Goal: Task Accomplishment & Management: Complete application form

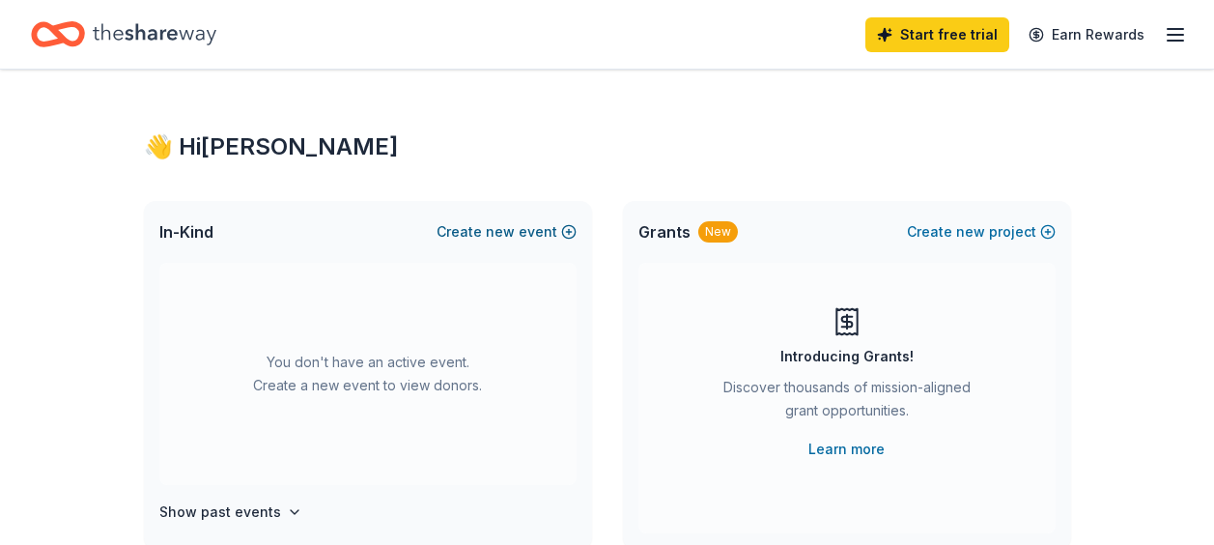
click at [521, 239] on button "Create new event" at bounding box center [507, 231] width 140 height 23
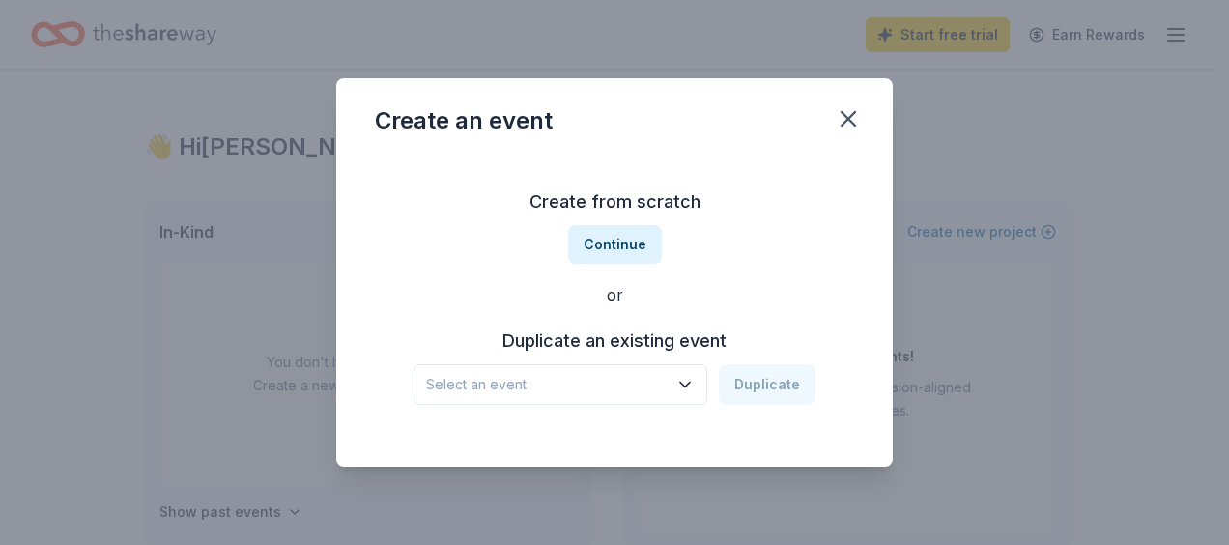
click at [595, 383] on span "Select an event" at bounding box center [546, 384] width 241 height 23
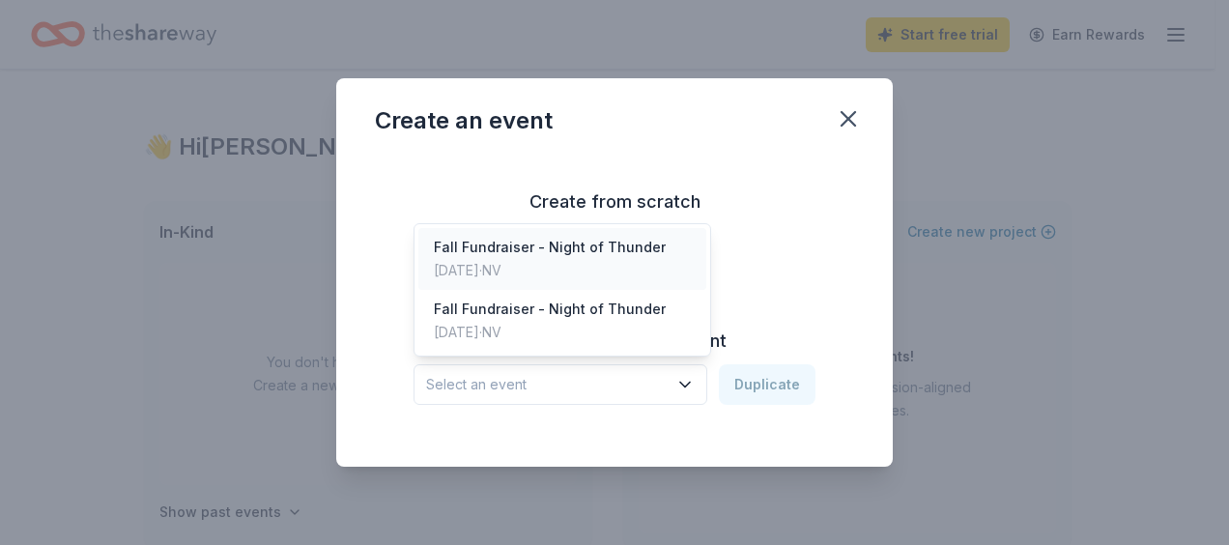
click at [591, 265] on div "Nov 08, 2024 · NV" at bounding box center [550, 270] width 232 height 23
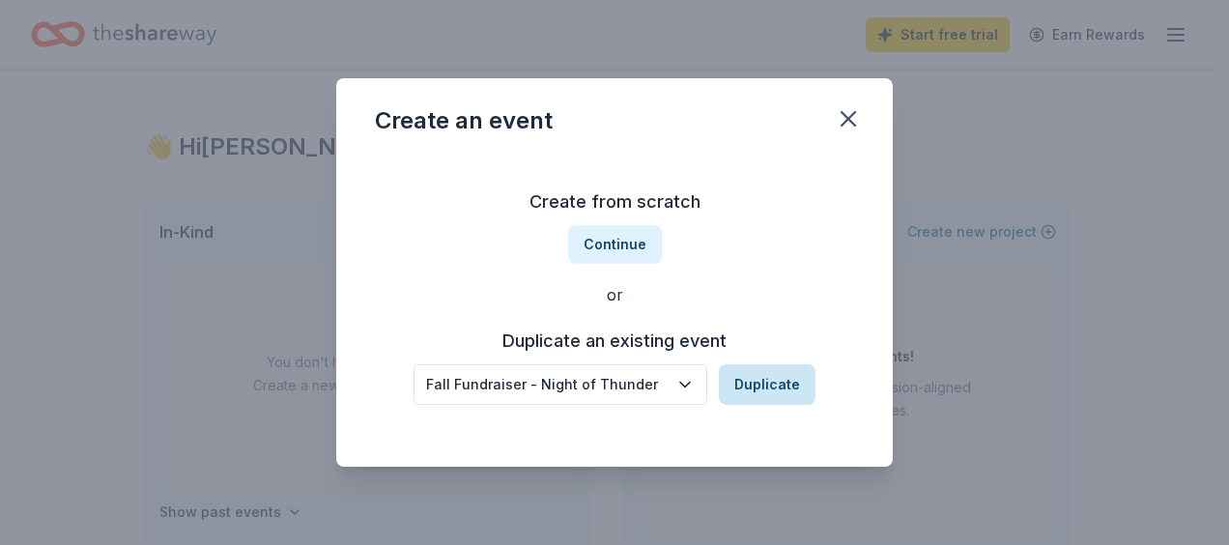
click at [764, 389] on button "Duplicate" at bounding box center [767, 384] width 97 height 41
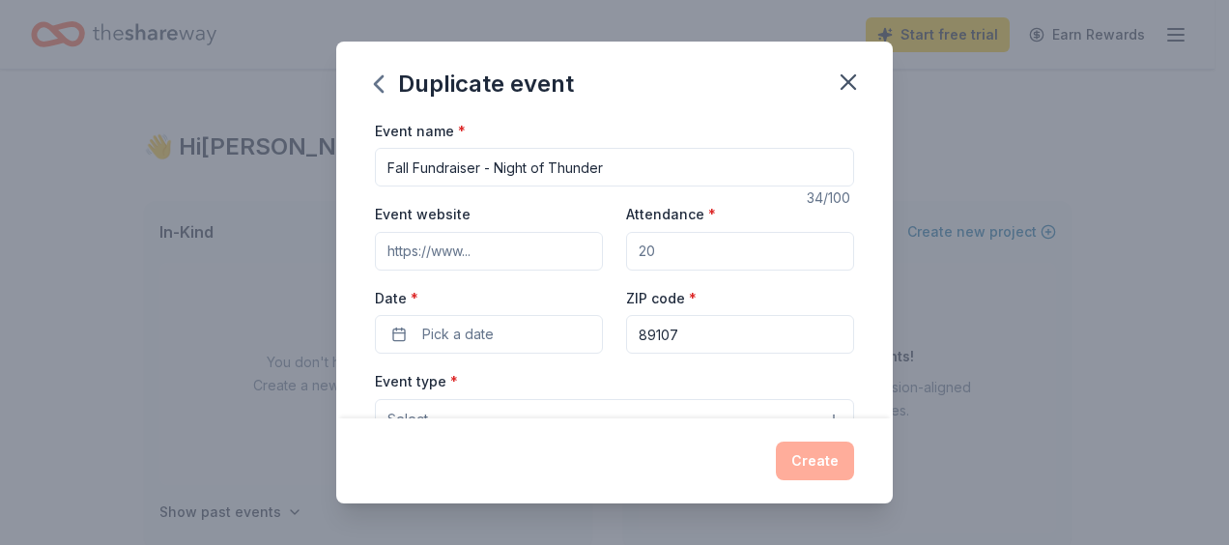
scroll to position [25, 0]
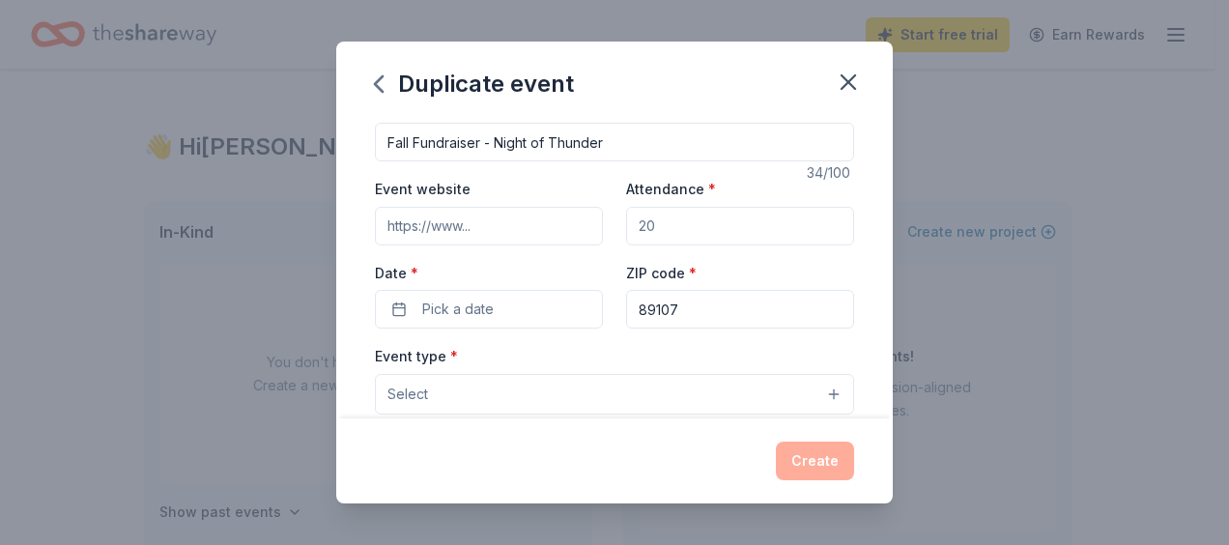
click at [747, 223] on input "Attendance *" at bounding box center [740, 226] width 228 height 39
click at [746, 224] on input "Attendance *" at bounding box center [740, 226] width 228 height 39
click at [681, 228] on input "Attendance *" at bounding box center [740, 226] width 228 height 39
drag, startPoint x: 630, startPoint y: 230, endPoint x: 728, endPoint y: 220, distance: 99.0
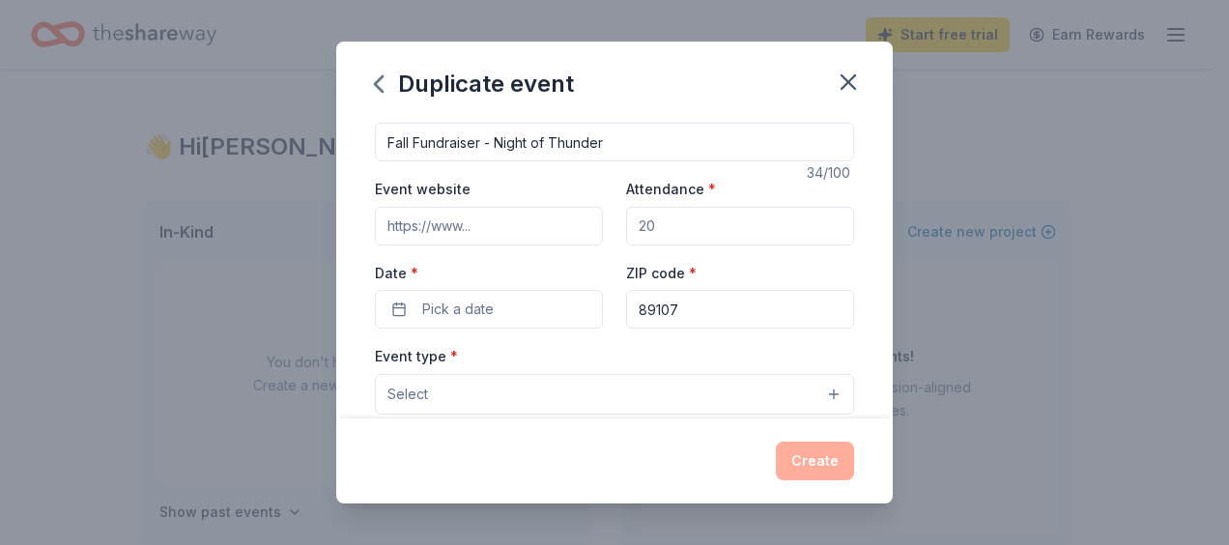
click at [728, 220] on input "Attendance *" at bounding box center [740, 226] width 228 height 39
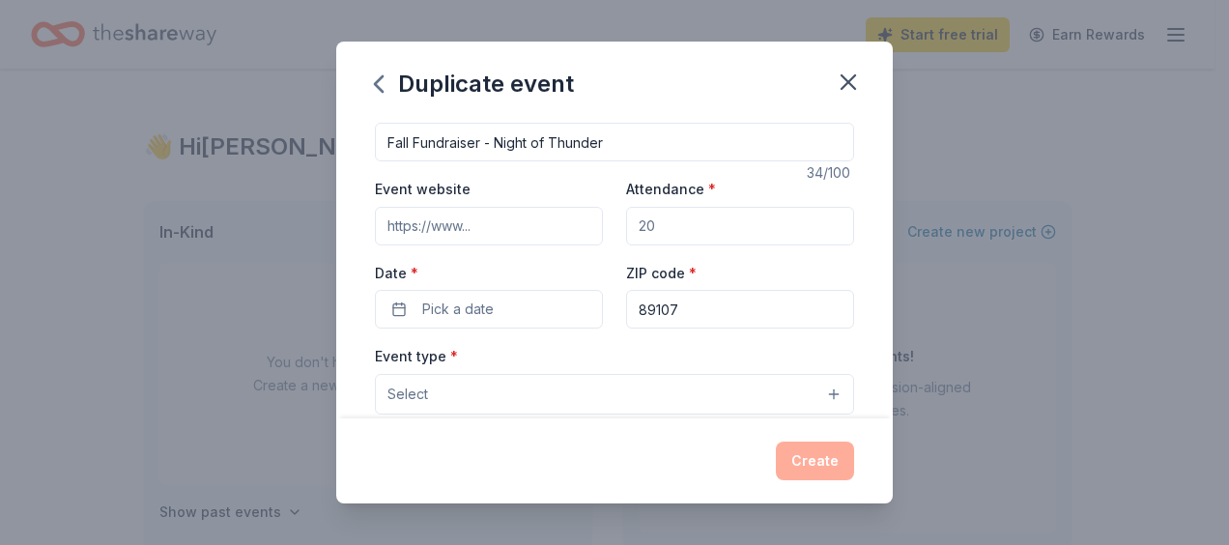
click at [703, 198] on label "Attendance *" at bounding box center [671, 189] width 90 height 19
click at [703, 207] on input "Attendance *" at bounding box center [740, 226] width 228 height 39
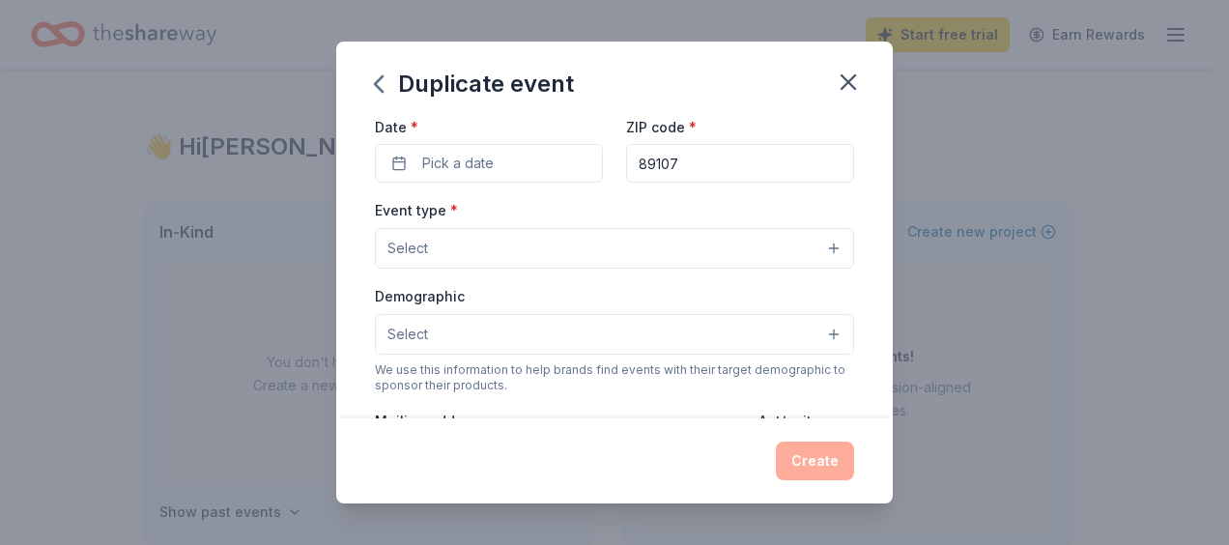
scroll to position [167, 0]
click at [792, 253] on button "Select" at bounding box center [614, 252] width 479 height 41
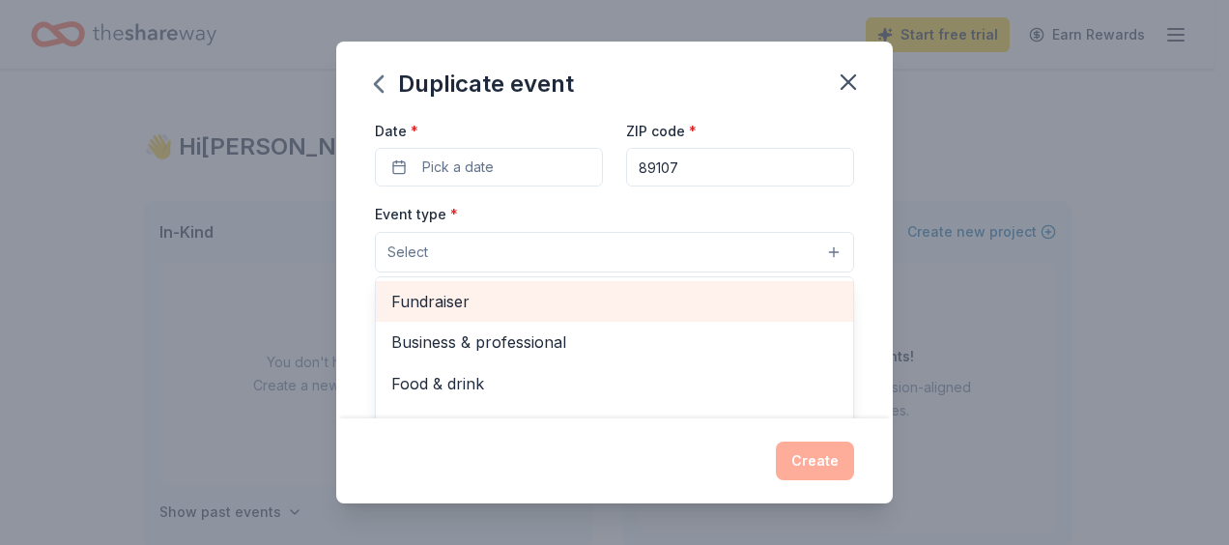
click at [466, 316] on div "Fundraiser" at bounding box center [614, 301] width 477 height 41
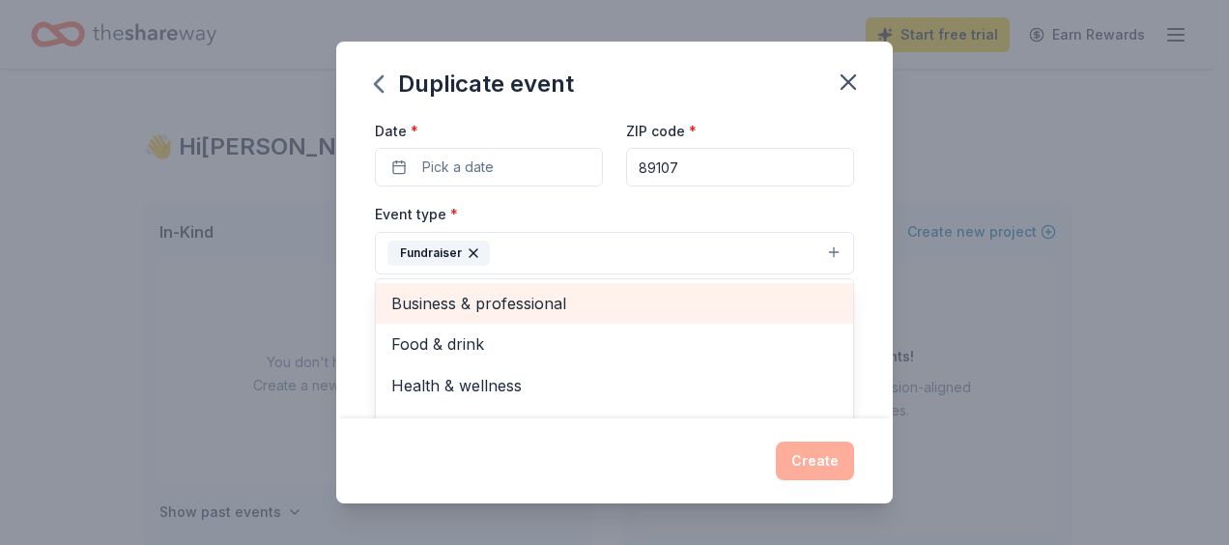
click at [568, 311] on span "Business & professional" at bounding box center [614, 303] width 446 height 25
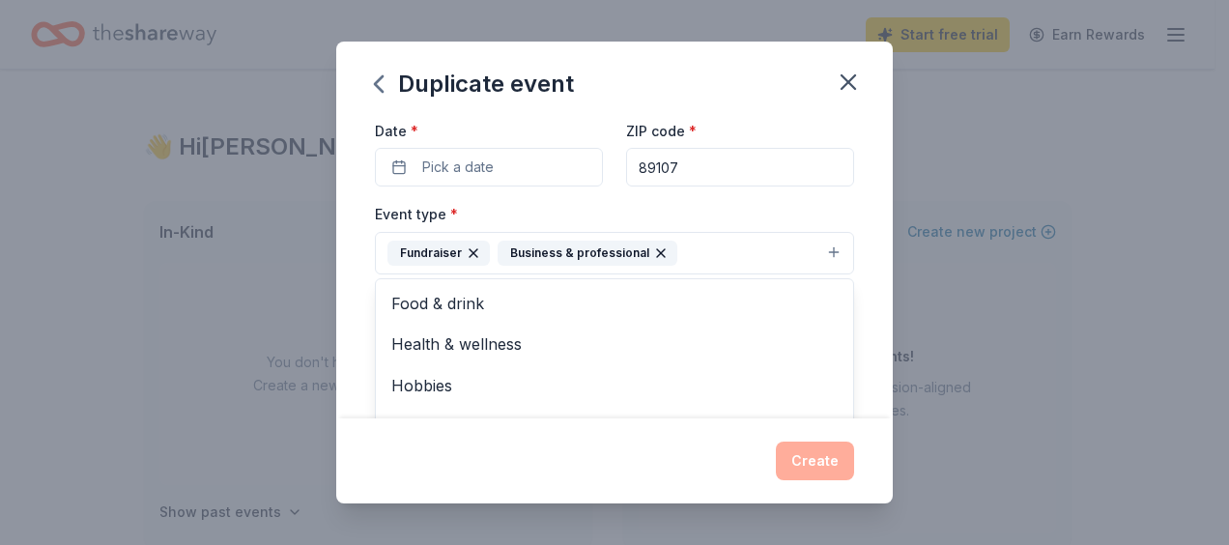
click at [653, 255] on icon "button" at bounding box center [660, 252] width 15 height 15
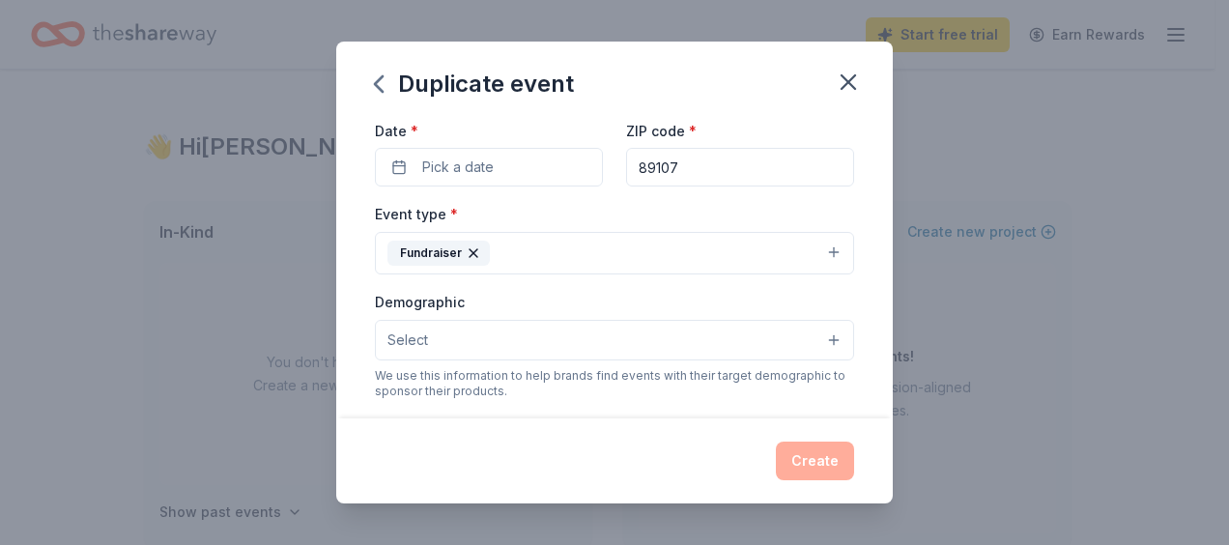
click at [669, 343] on button "Select" at bounding box center [614, 340] width 479 height 41
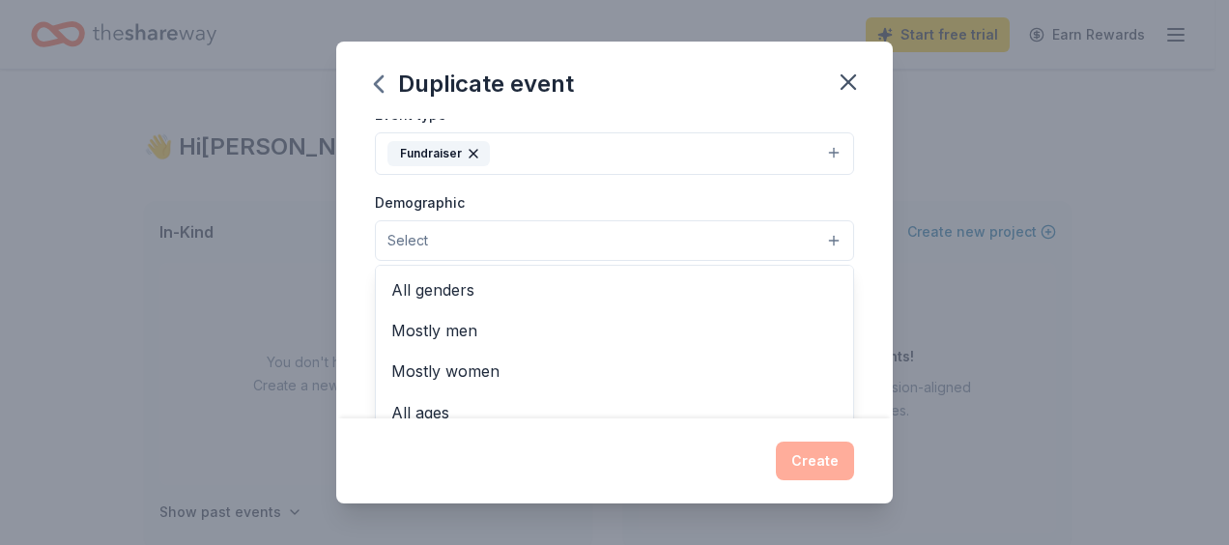
scroll to position [279, 0]
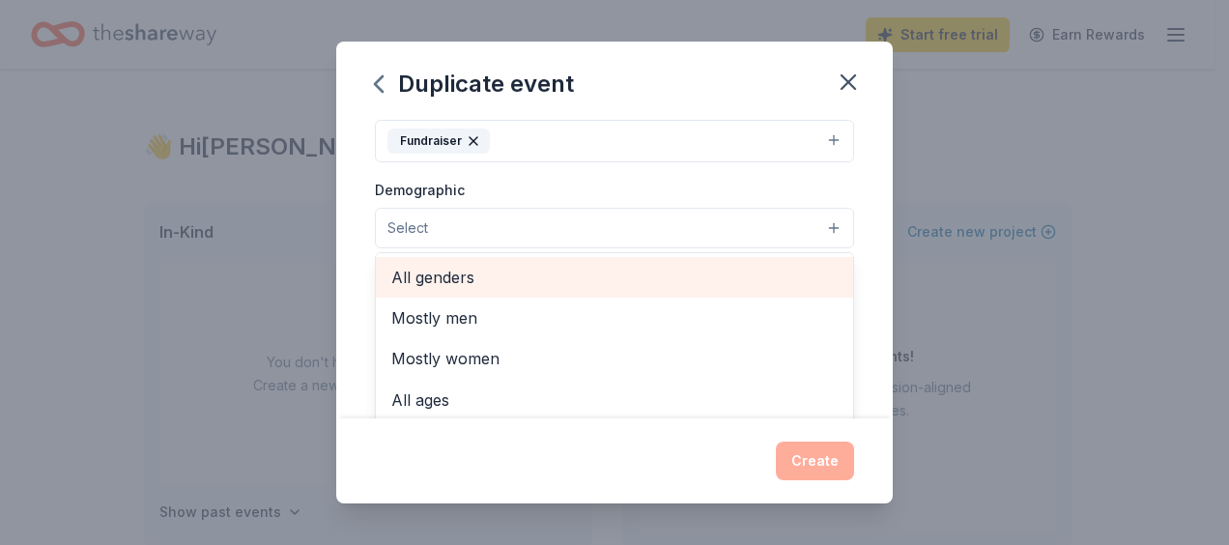
click at [491, 295] on div "All genders" at bounding box center [614, 277] width 477 height 41
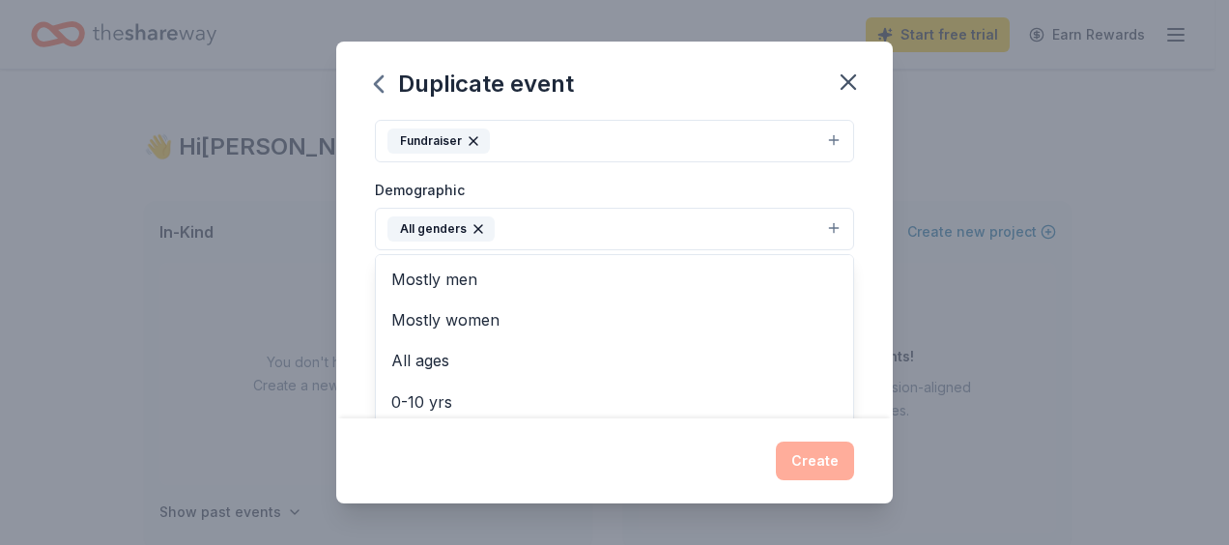
click at [870, 295] on div "Event name * Fall Fundraiser - Night of Thunder 34 /100 Event website Attendanc…" at bounding box center [614, 269] width 556 height 300
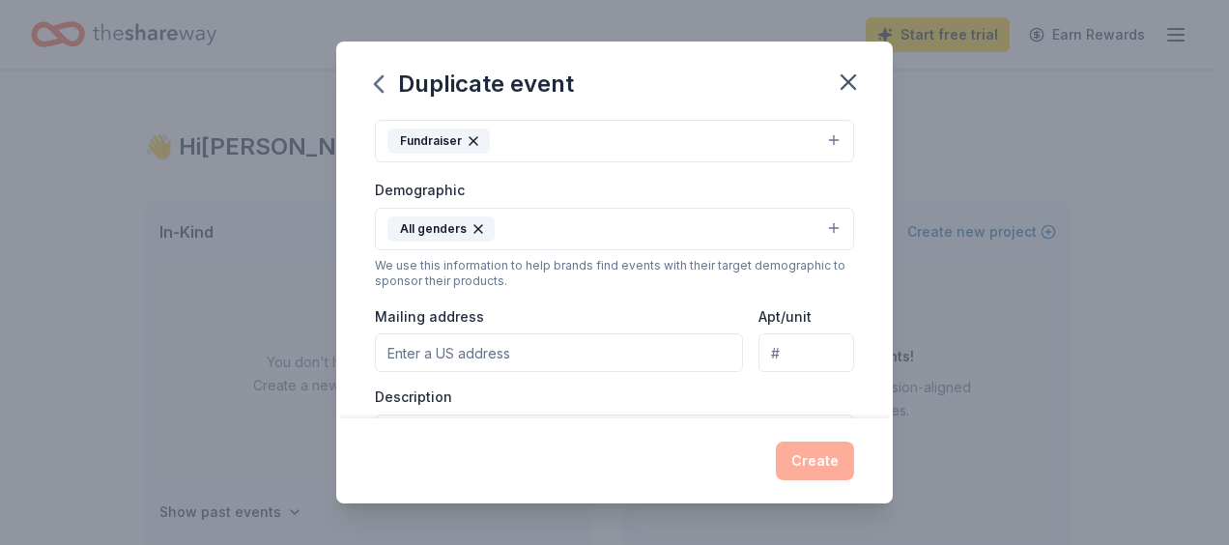
scroll to position [0, 0]
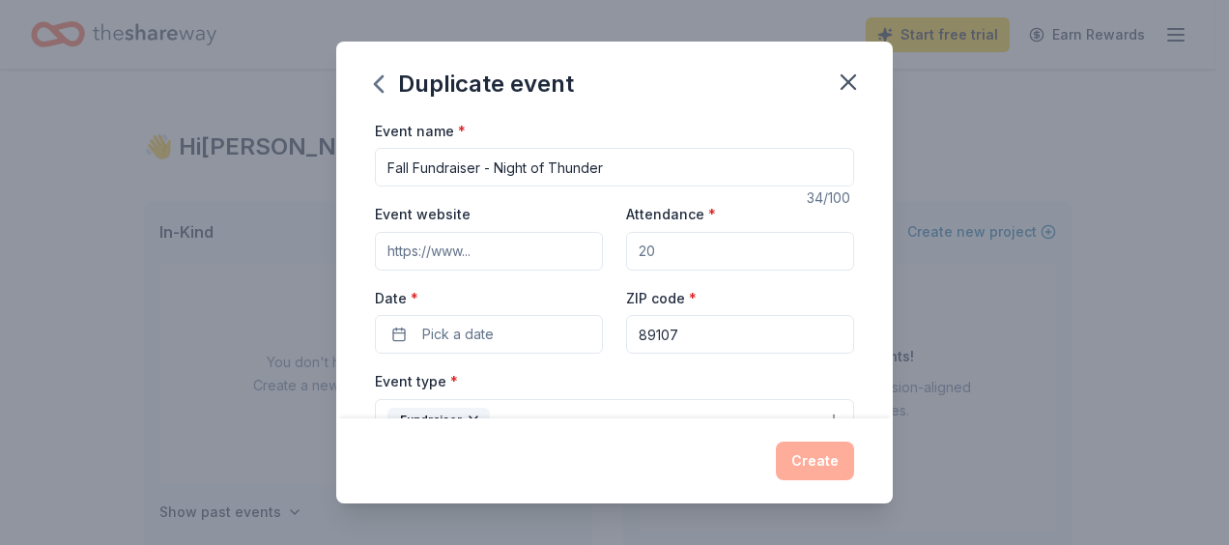
click at [674, 252] on input "Attendance *" at bounding box center [740, 251] width 228 height 39
type input "0"
type input "100"
click at [512, 253] on input "Event website" at bounding box center [489, 251] width 228 height 39
type input "www.trinitylv.org"
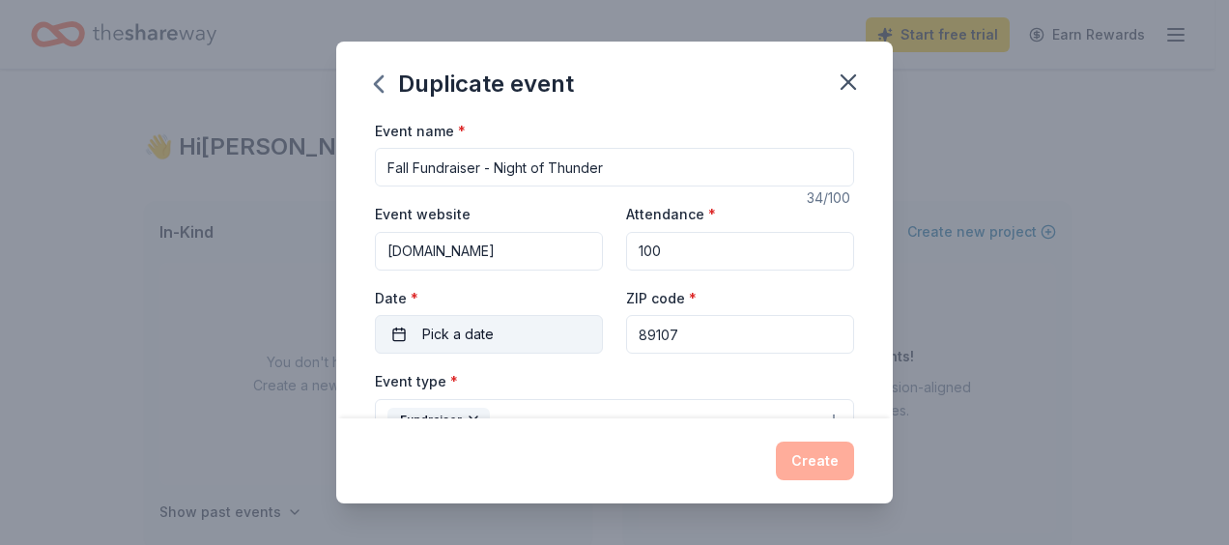
click at [482, 338] on span "Pick a date" at bounding box center [457, 334] width 71 height 23
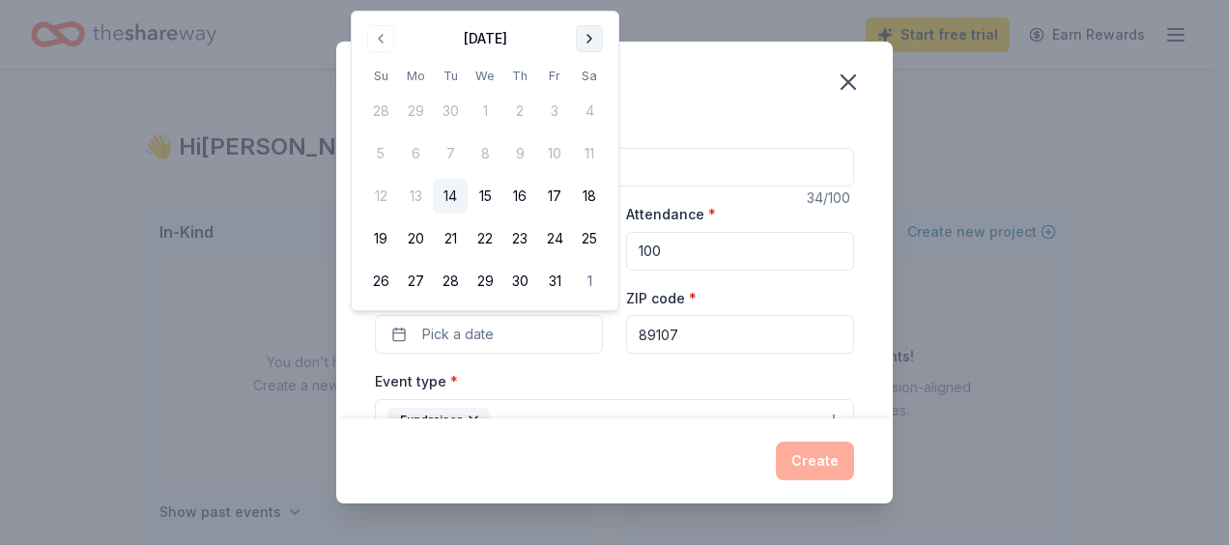
click at [597, 32] on button "Go to next month" at bounding box center [589, 38] width 27 height 27
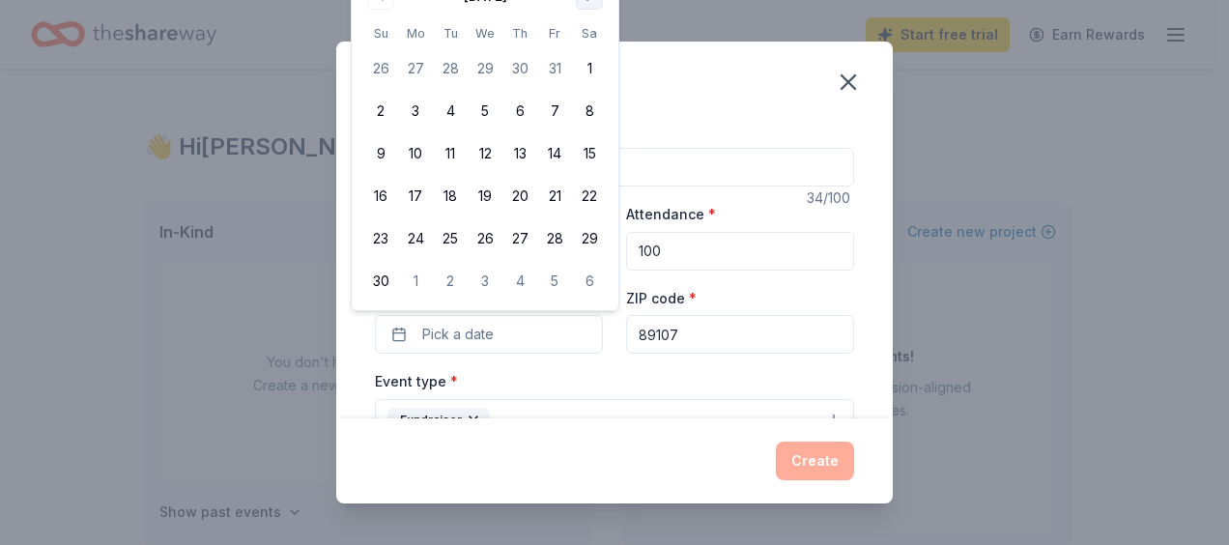
click at [597, 32] on th "Sa" at bounding box center [589, 33] width 35 height 20
click at [869, 171] on div "Event name * Fall Fundraiser - Night of Thunder 34 /100 Event website www.trini…" at bounding box center [614, 269] width 556 height 300
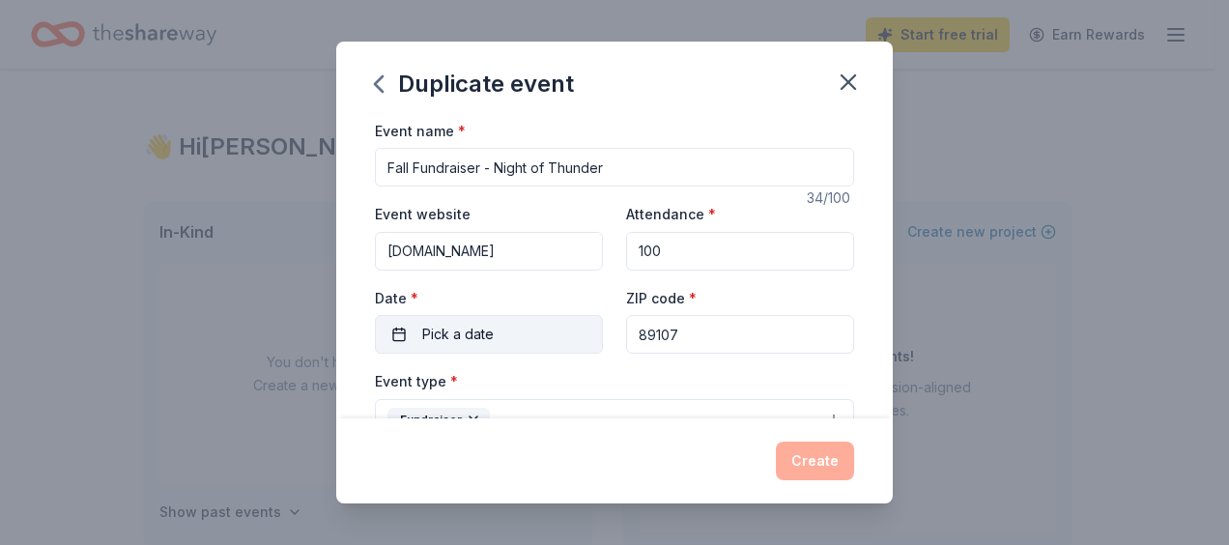
click at [468, 329] on span "Pick a date" at bounding box center [457, 334] width 71 height 23
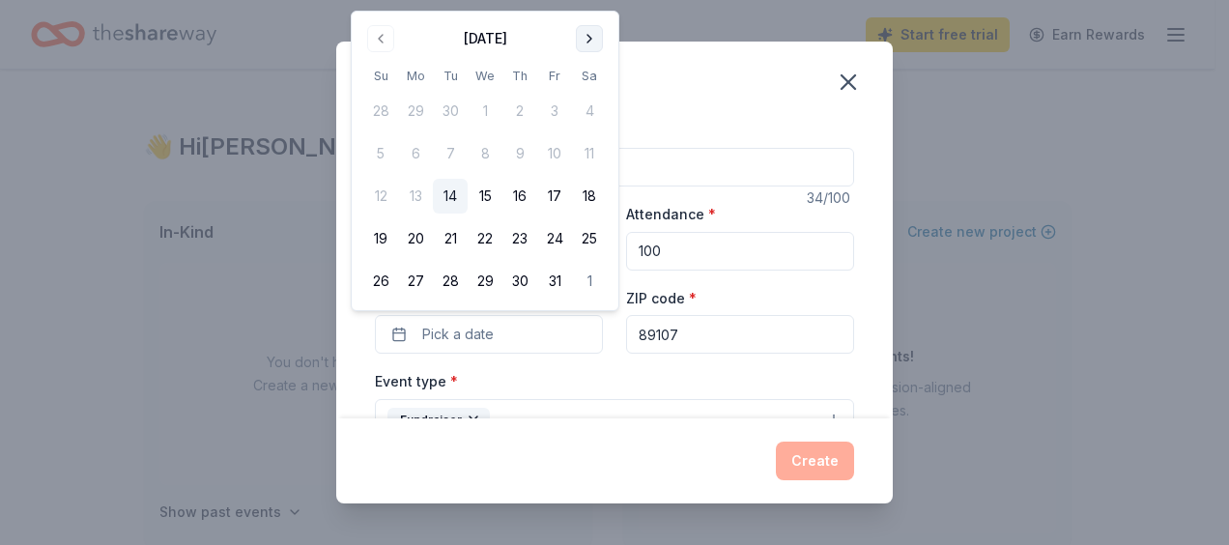
click at [586, 40] on button "Go to next month" at bounding box center [589, 38] width 27 height 27
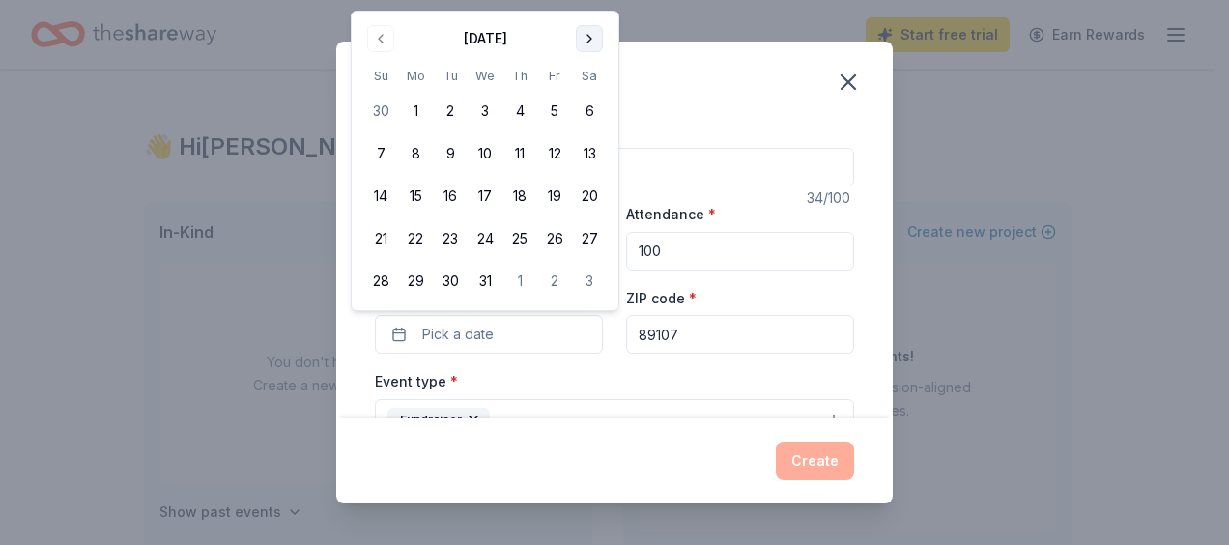
click at [589, 35] on button "Go to next month" at bounding box center [589, 38] width 27 height 27
click at [553, 277] on button "30" at bounding box center [554, 281] width 35 height 35
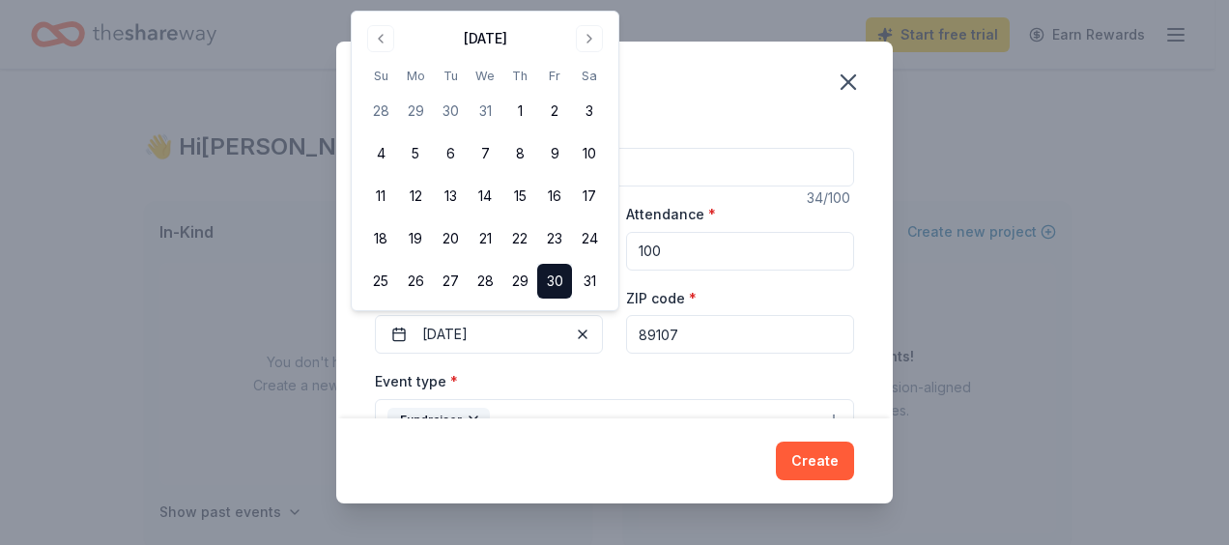
click at [931, 307] on div "Duplicate event Event name * Fall Fundraiser - Night of Thunder 34 /100 Event w…" at bounding box center [614, 272] width 1229 height 545
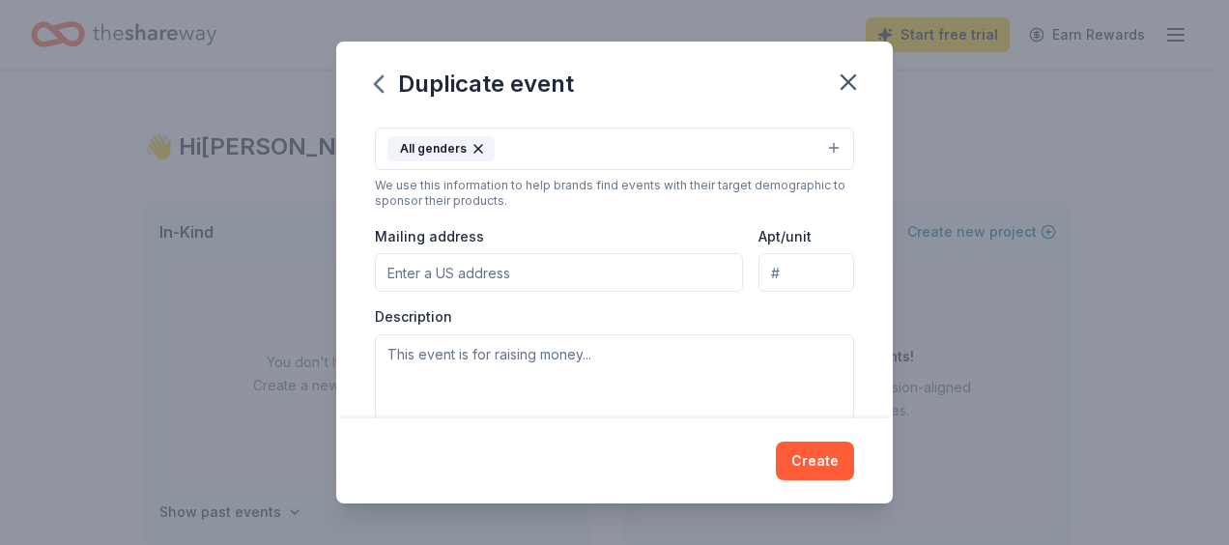
scroll to position [363, 0]
click at [603, 260] on input "Mailing address" at bounding box center [559, 268] width 368 height 39
type input "4141 meadows lane"
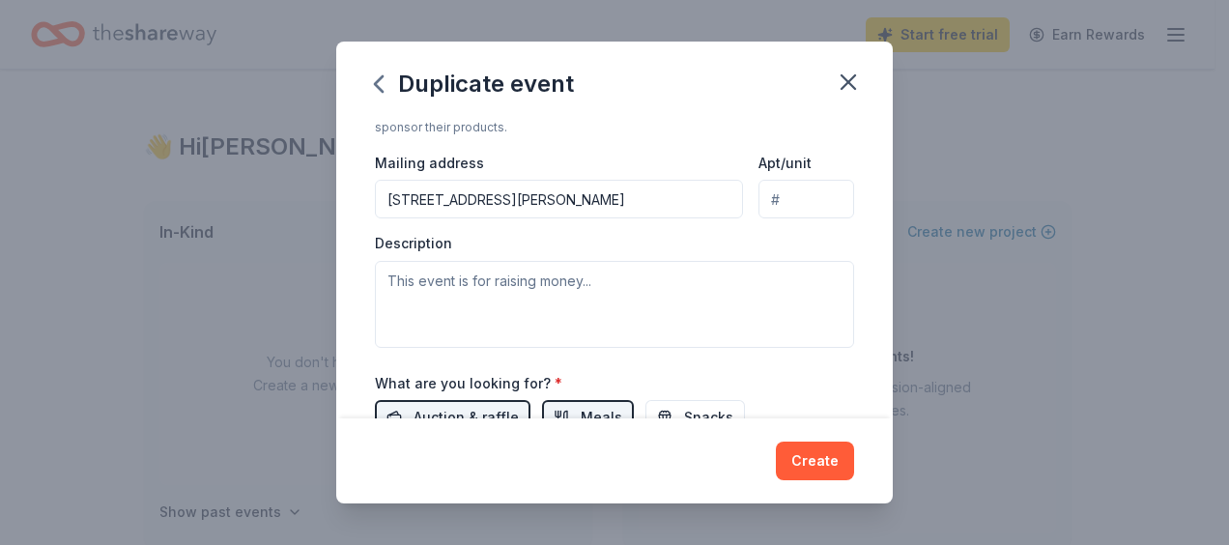
scroll to position [450, 0]
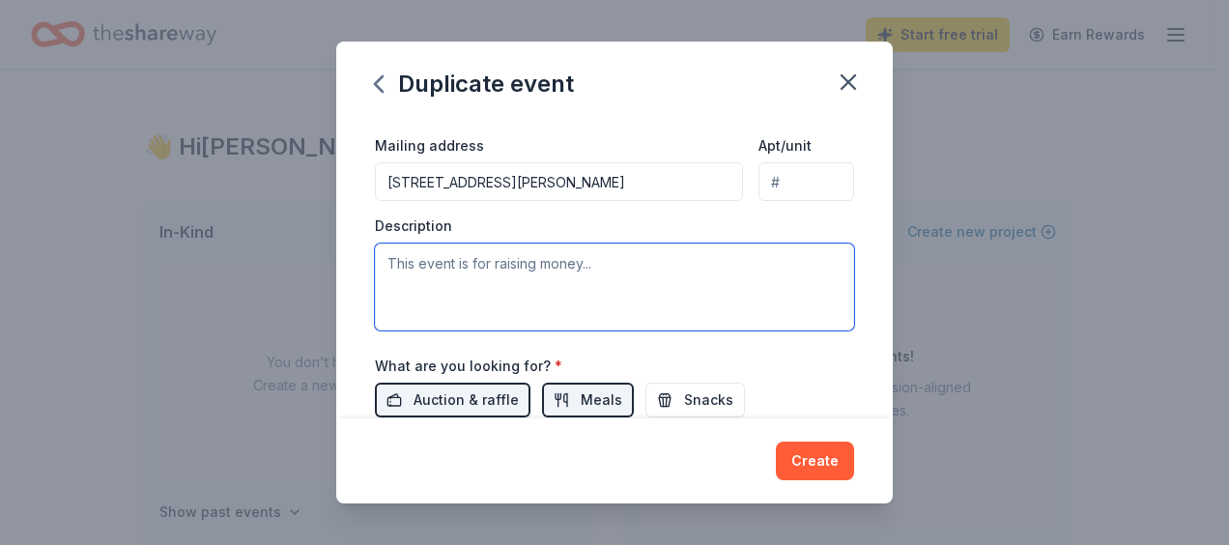
click at [514, 269] on textarea at bounding box center [614, 286] width 479 height 87
type textarea "Raising money for education and students"
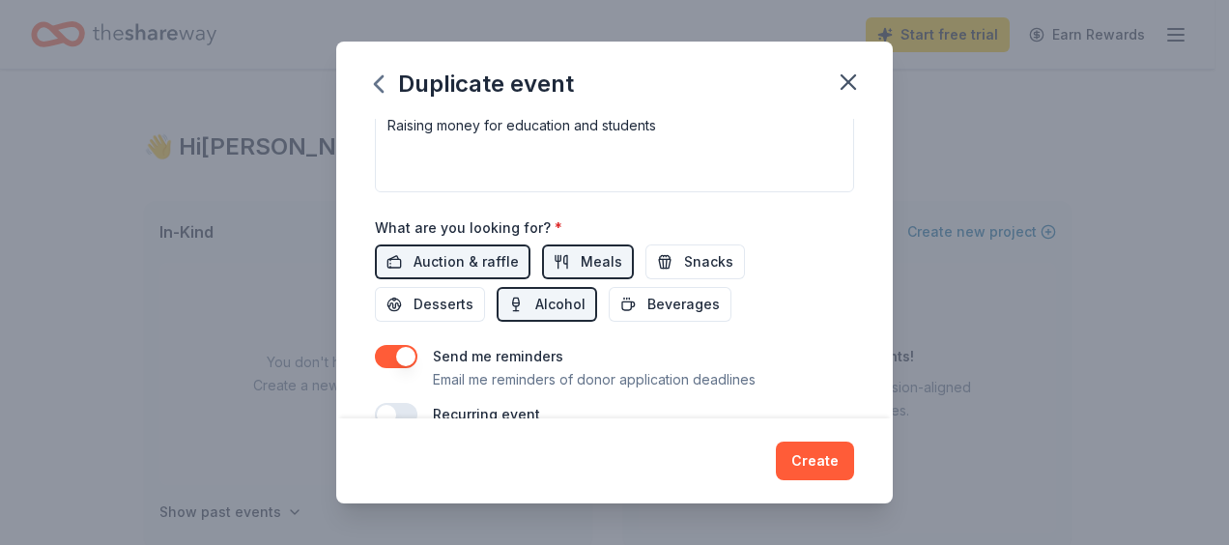
scroll to position [619, 0]
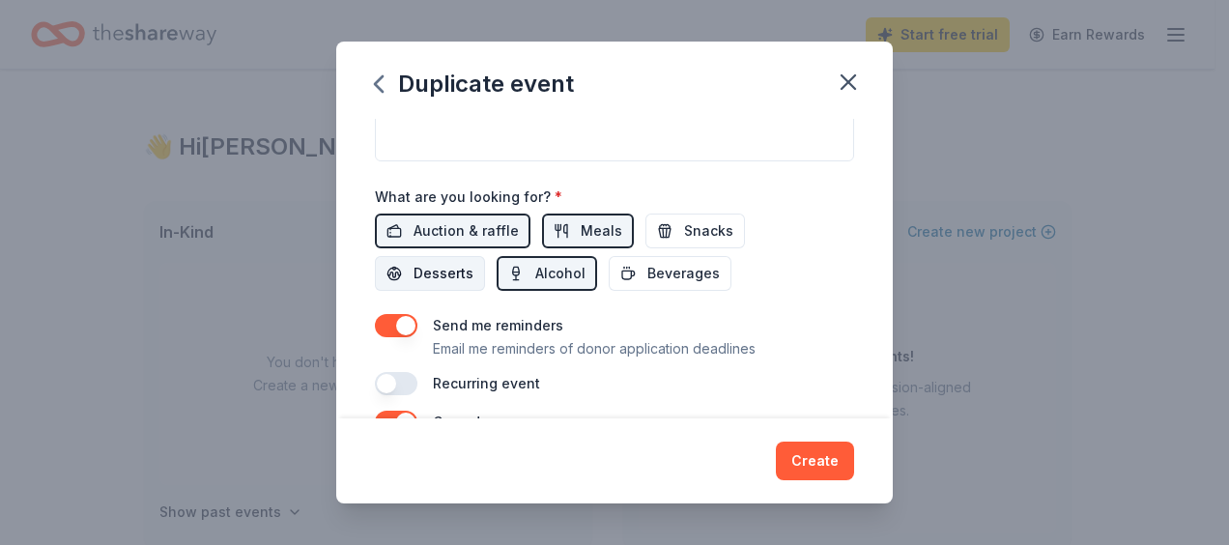
click at [433, 269] on span "Desserts" at bounding box center [443, 273] width 60 height 23
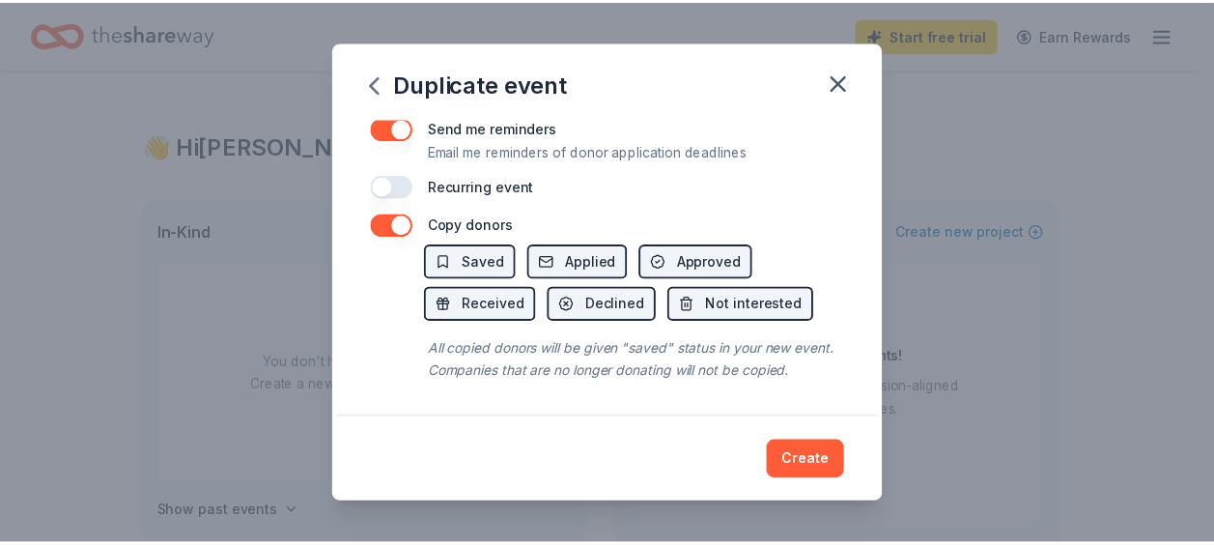
scroll to position [839, 0]
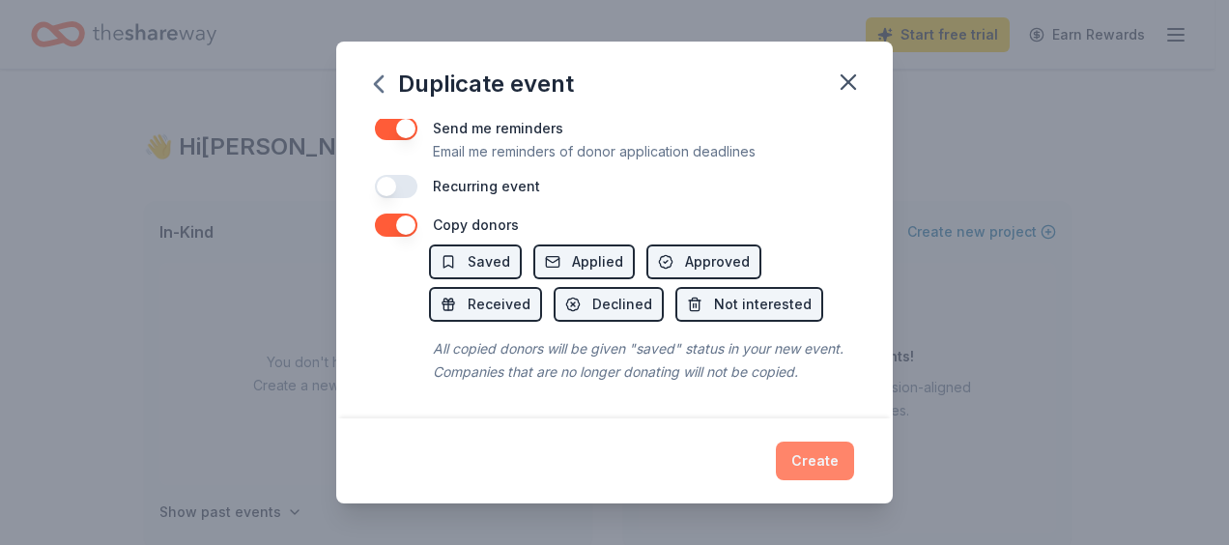
click at [818, 445] on button "Create" at bounding box center [815, 460] width 78 height 39
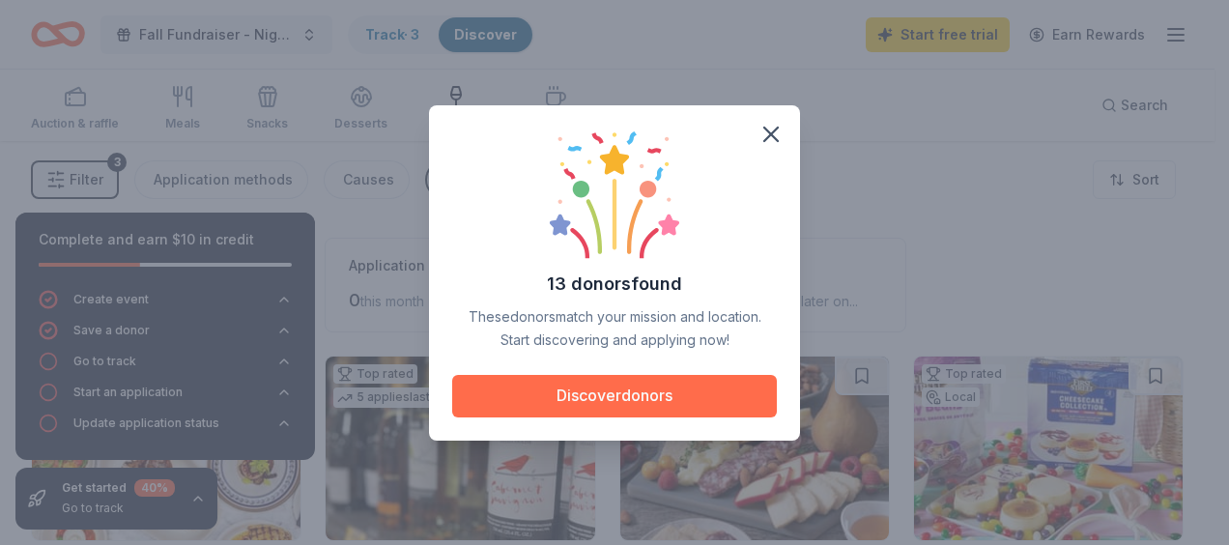
click at [543, 410] on button "Discover donors" at bounding box center [614, 396] width 325 height 43
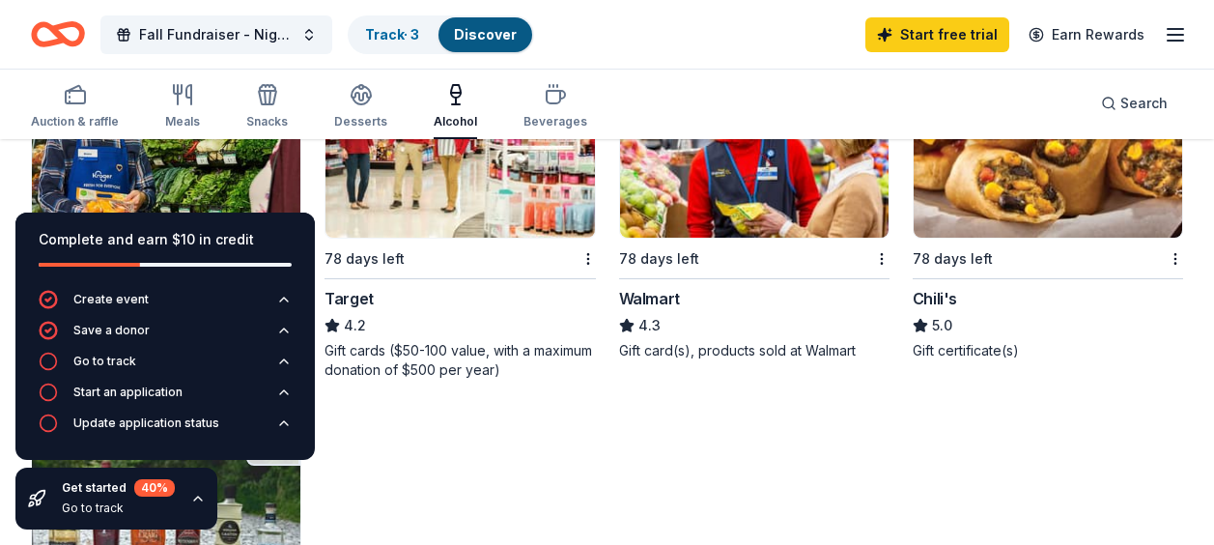
scroll to position [955, 0]
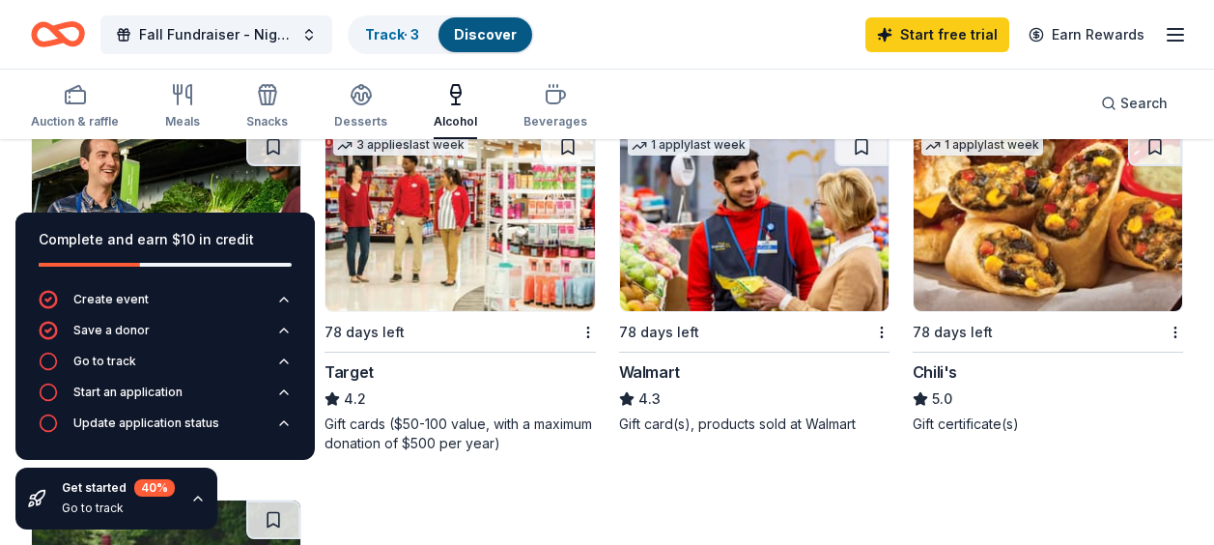
click at [951, 369] on div "Chili's" at bounding box center [935, 371] width 44 height 23
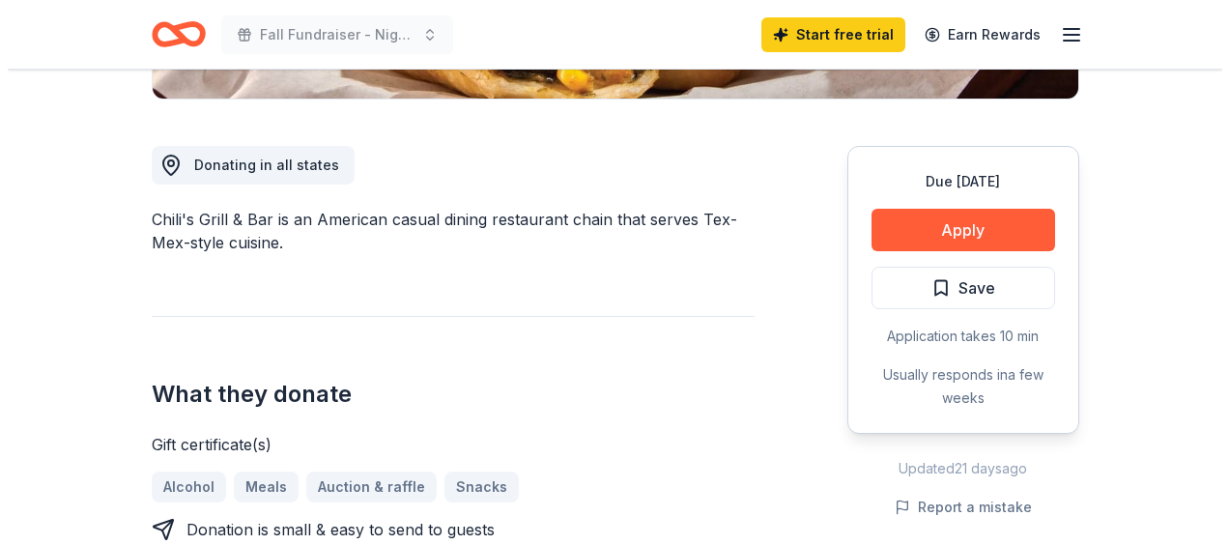
scroll to position [482, 0]
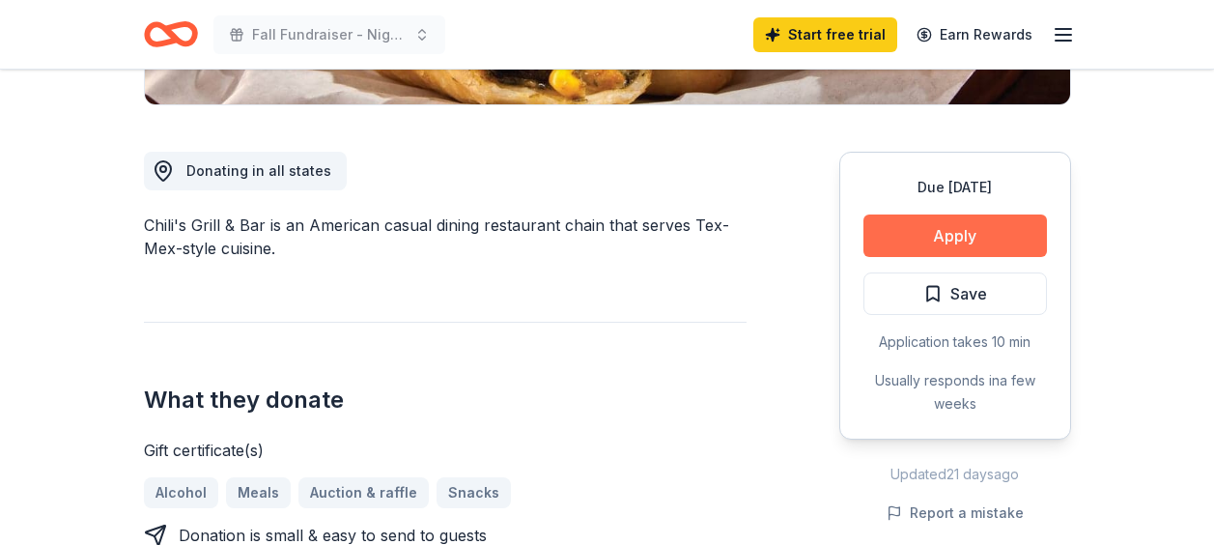
click at [980, 227] on button "Apply" at bounding box center [956, 235] width 184 height 43
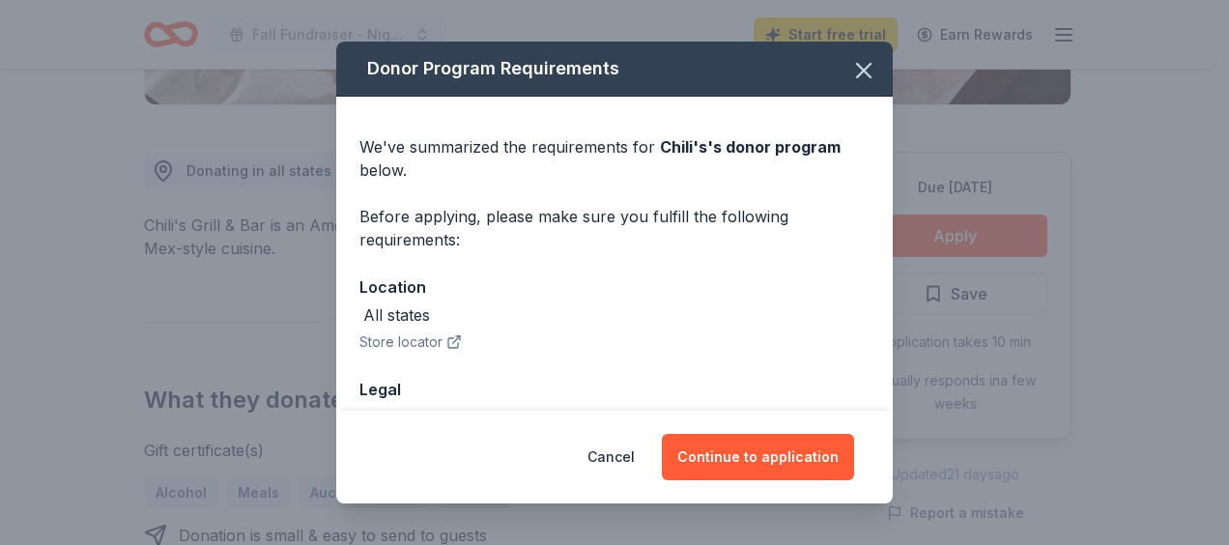
click at [437, 344] on button "Store locator" at bounding box center [410, 341] width 102 height 23
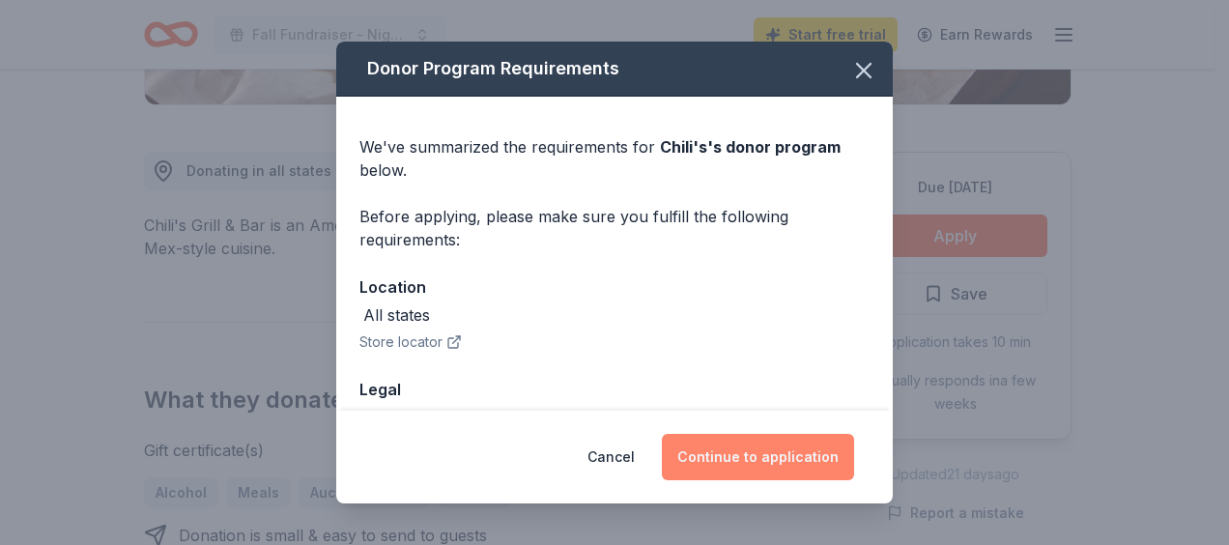
click at [791, 468] on button "Continue to application" at bounding box center [758, 457] width 192 height 46
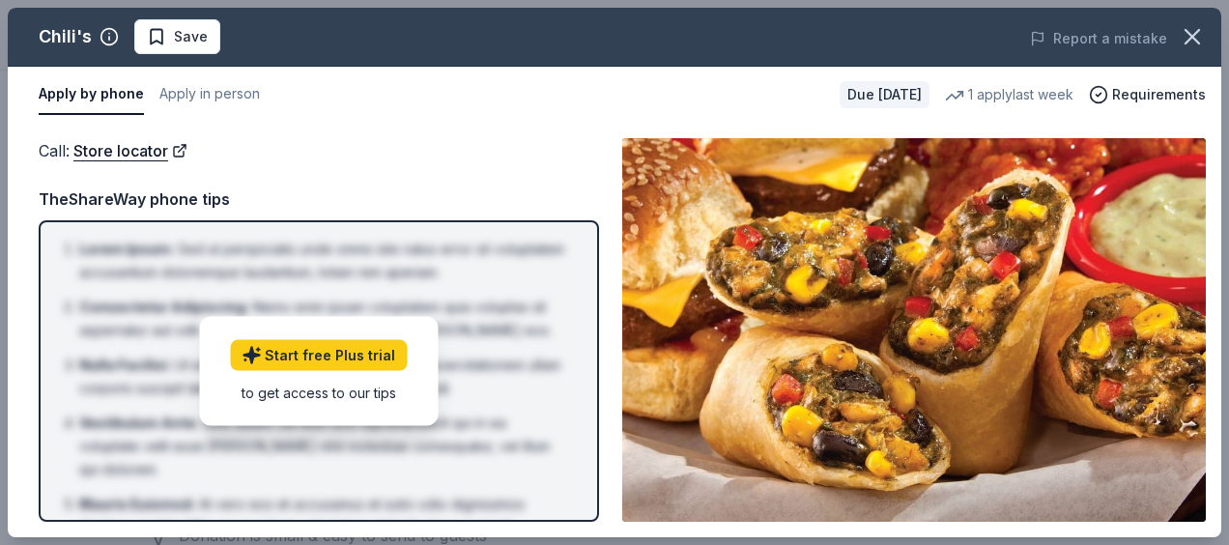
click at [508, 70] on div "Apply by phone Apply in person Due [DATE] 1 apply last week Requirements" at bounding box center [614, 95] width 1213 height 56
click at [366, 358] on link "Start free Plus trial" at bounding box center [318, 354] width 177 height 31
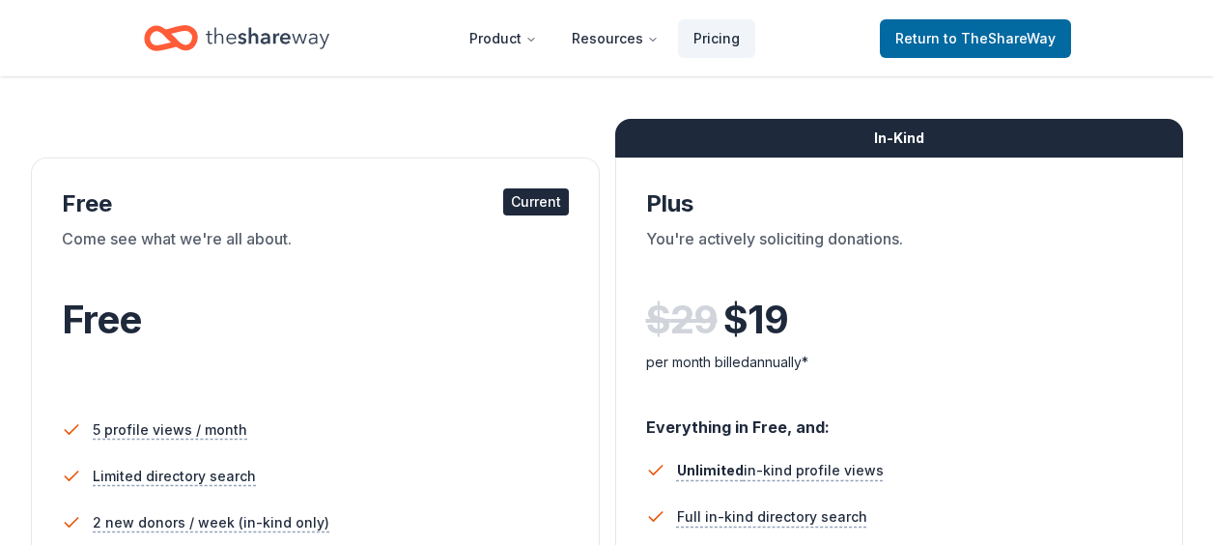
scroll to position [298, 0]
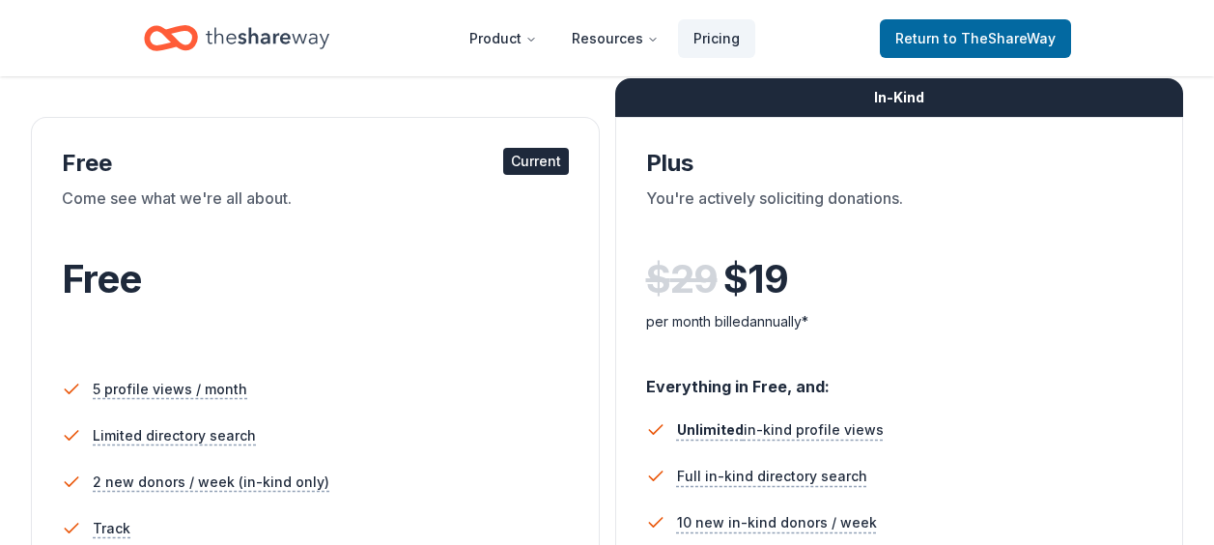
click at [446, 216] on div "Come see what we're all about." at bounding box center [315, 213] width 507 height 54
click at [551, 156] on div "Current" at bounding box center [536, 161] width 66 height 27
click at [434, 297] on div "Free" at bounding box center [315, 279] width 507 height 54
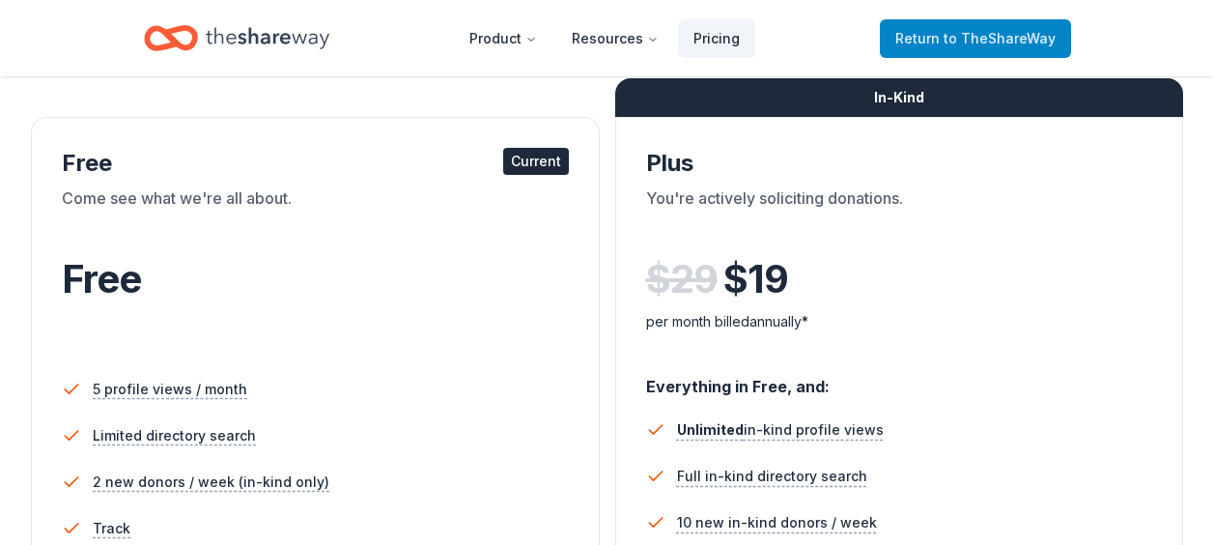
click at [991, 28] on span "Return to TheShareWay" at bounding box center [975, 38] width 160 height 23
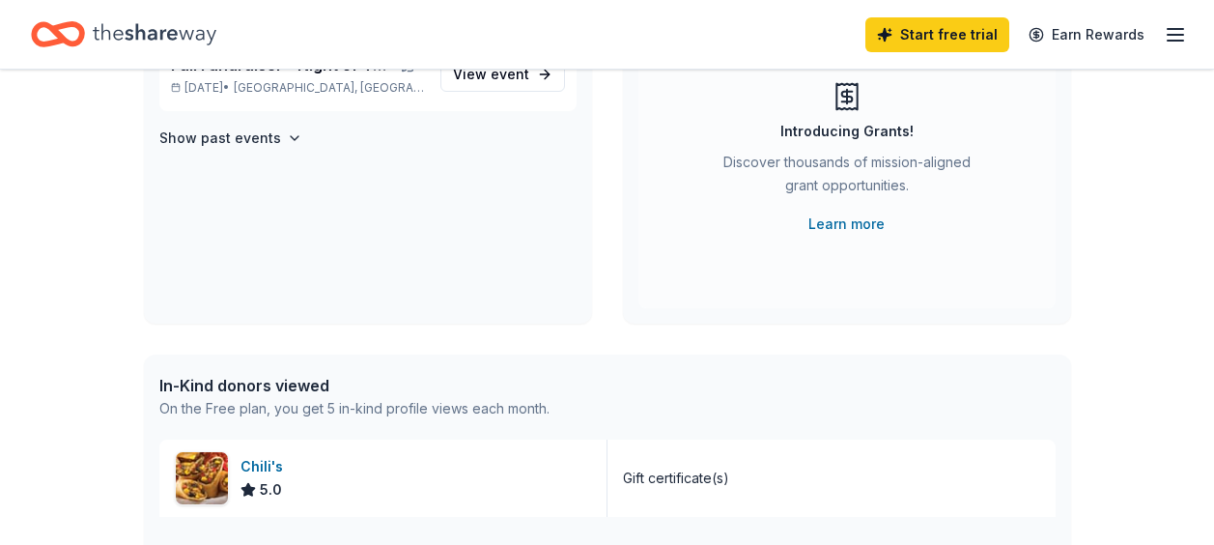
scroll to position [289, 0]
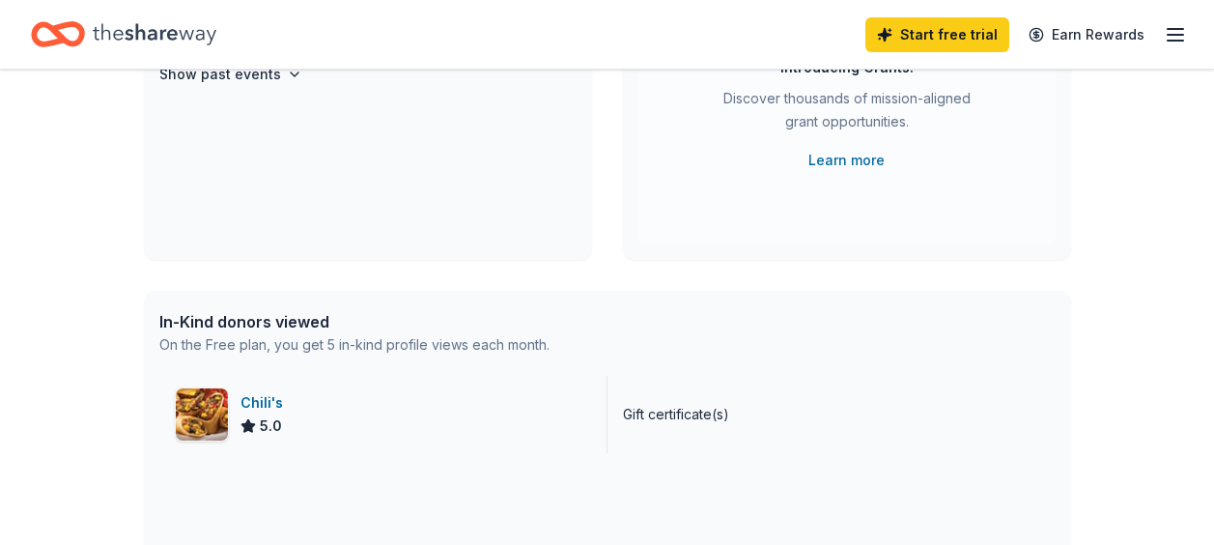
click at [249, 402] on div "Chili's" at bounding box center [266, 402] width 50 height 23
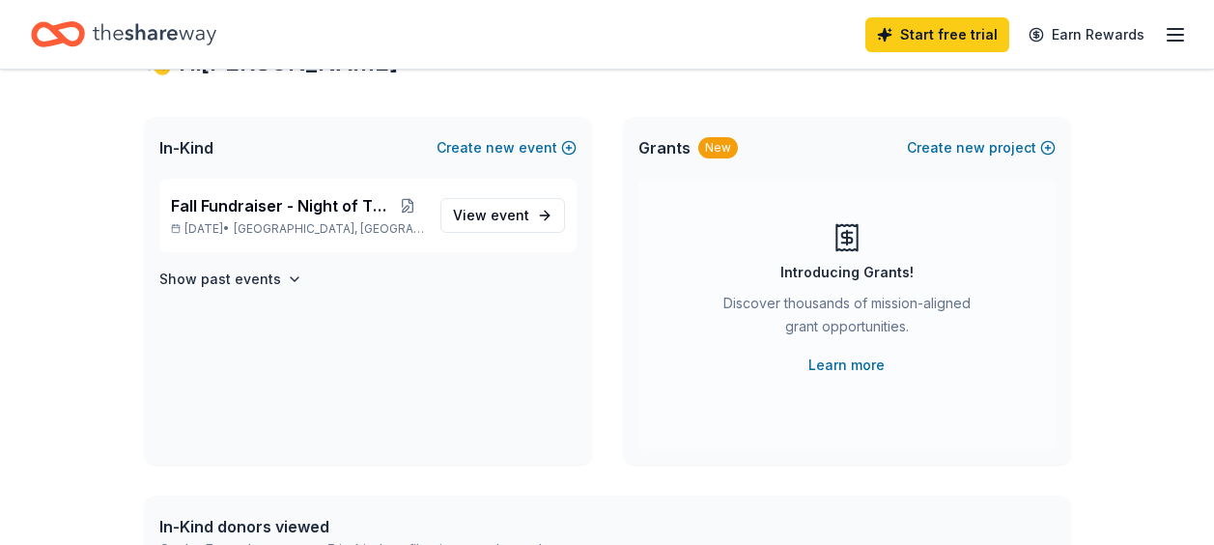
scroll to position [0, 0]
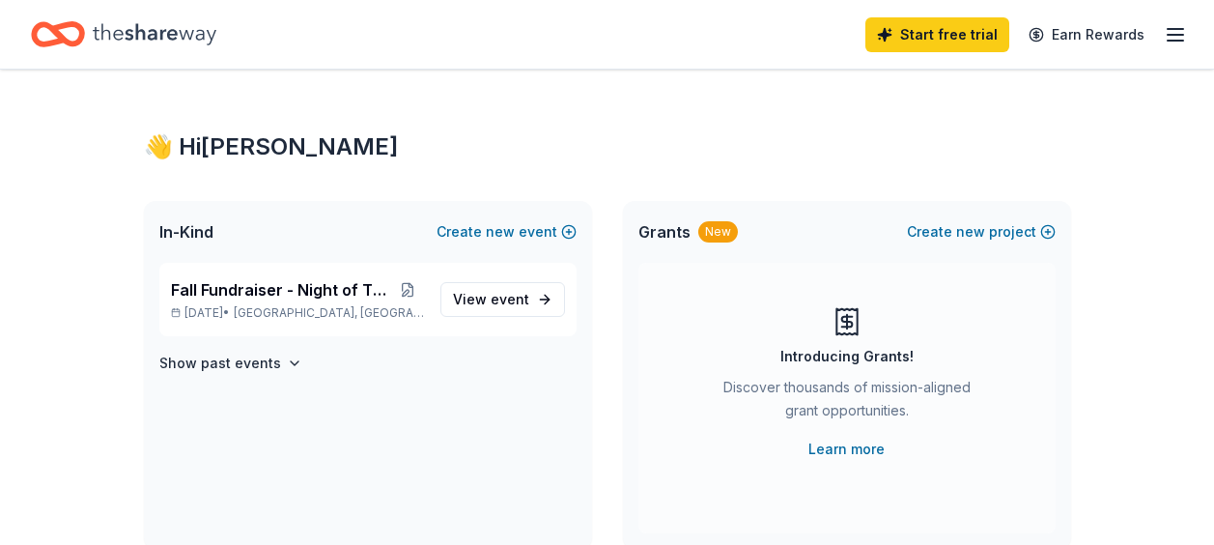
click at [143, 27] on icon "Home" at bounding box center [155, 34] width 124 height 40
click at [52, 28] on icon "Home" at bounding box center [67, 33] width 30 height 19
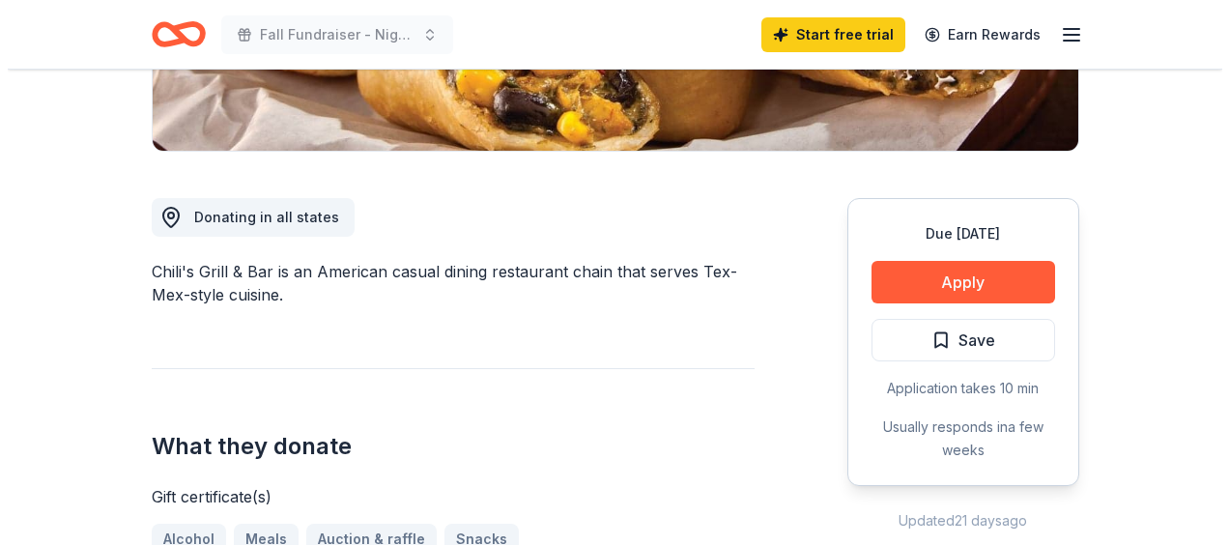
scroll to position [465, 0]
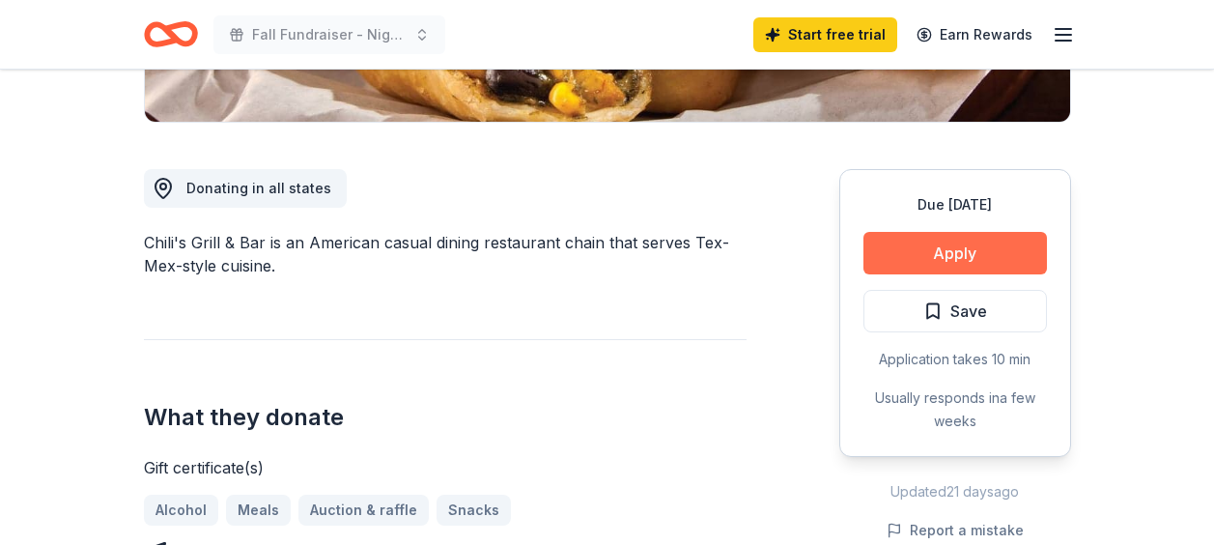
click at [990, 258] on button "Apply" at bounding box center [956, 253] width 184 height 43
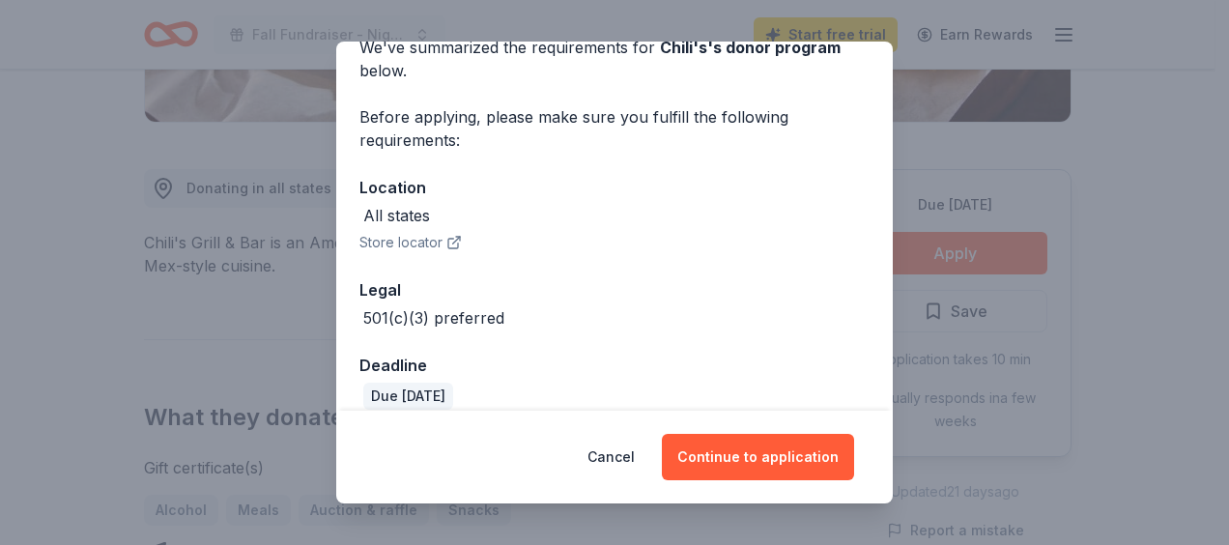
scroll to position [121, 0]
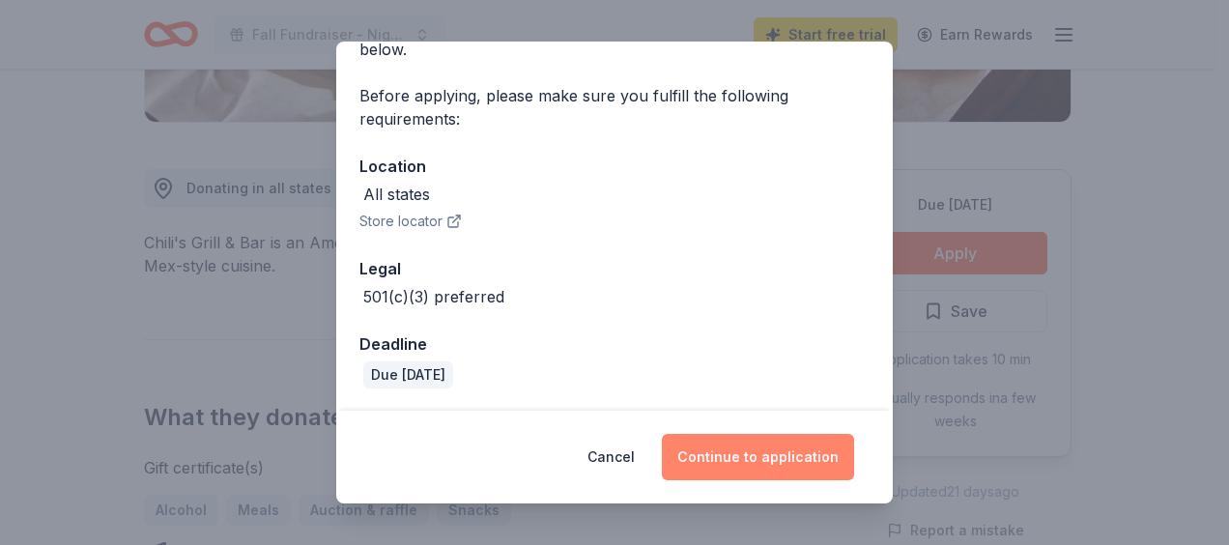
click at [714, 453] on button "Continue to application" at bounding box center [758, 457] width 192 height 46
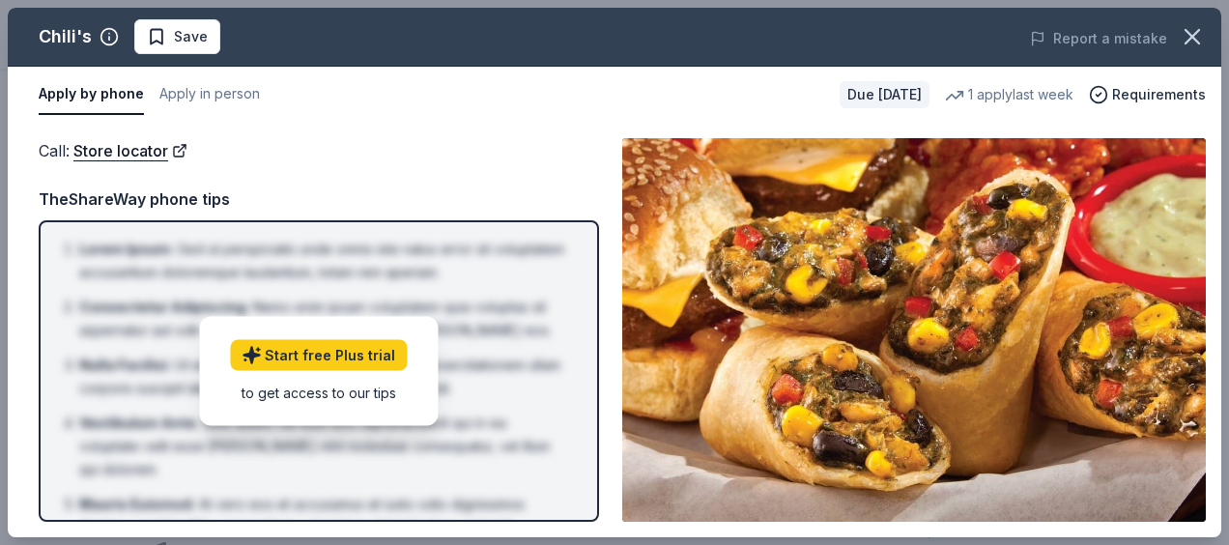
click at [334, 388] on div "to get access to our tips" at bounding box center [318, 392] width 177 height 20
click at [412, 130] on div "Call : Store locator Call : Store locator TheShareWay phone tips Lorem Ipsum : …" at bounding box center [614, 330] width 1213 height 414
click at [1201, 36] on icon "button" at bounding box center [1191, 36] width 27 height 27
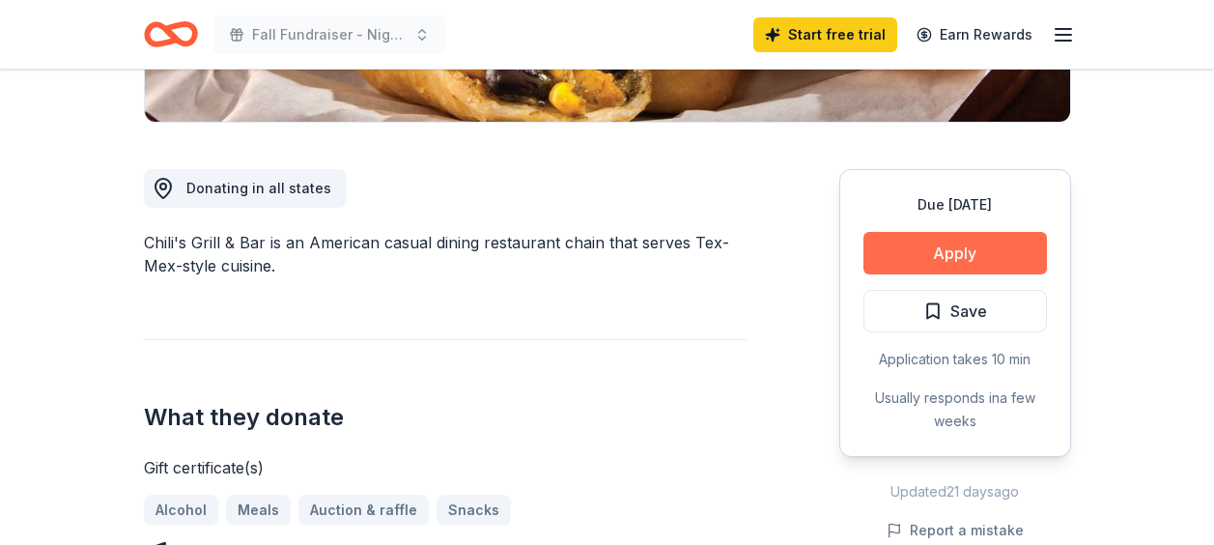
click at [949, 269] on button "Apply" at bounding box center [956, 253] width 184 height 43
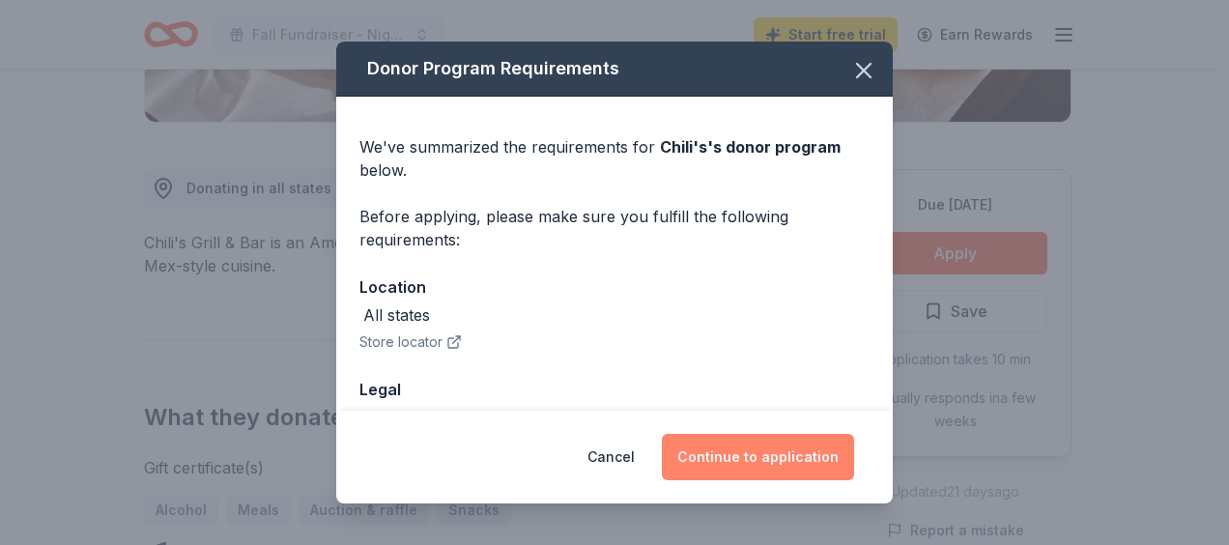
click at [750, 466] on button "Continue to application" at bounding box center [758, 457] width 192 height 46
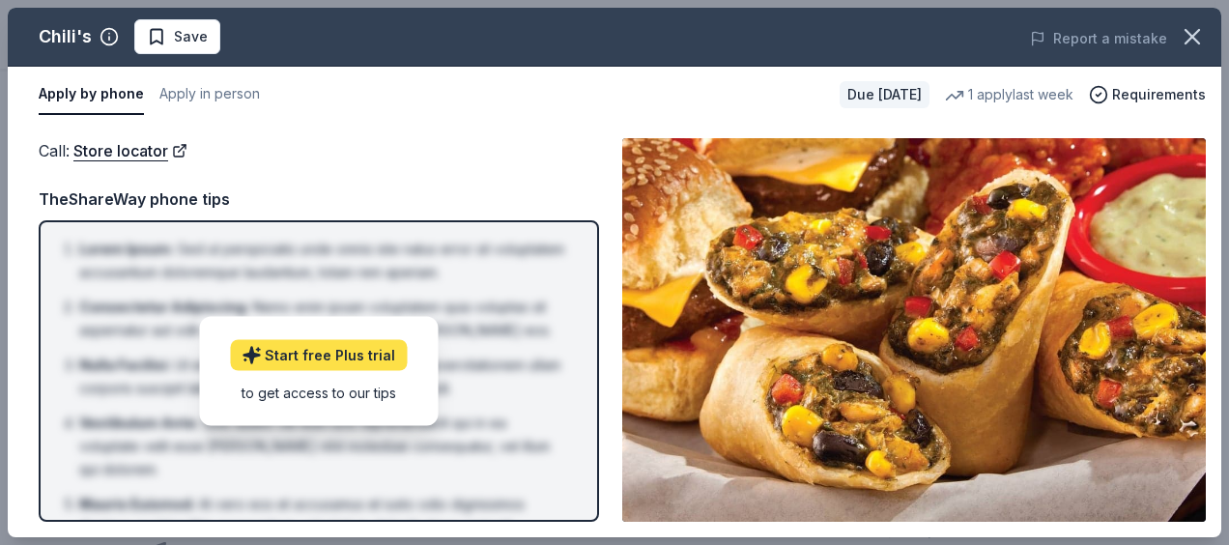
click at [376, 347] on link "Start free Plus trial" at bounding box center [318, 354] width 177 height 31
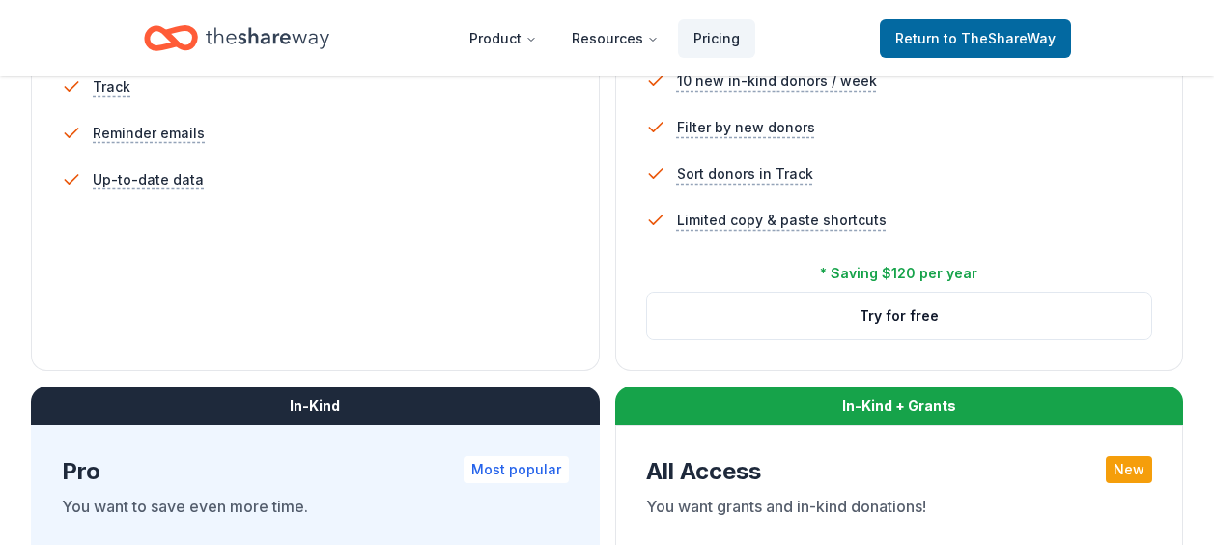
scroll to position [719, 0]
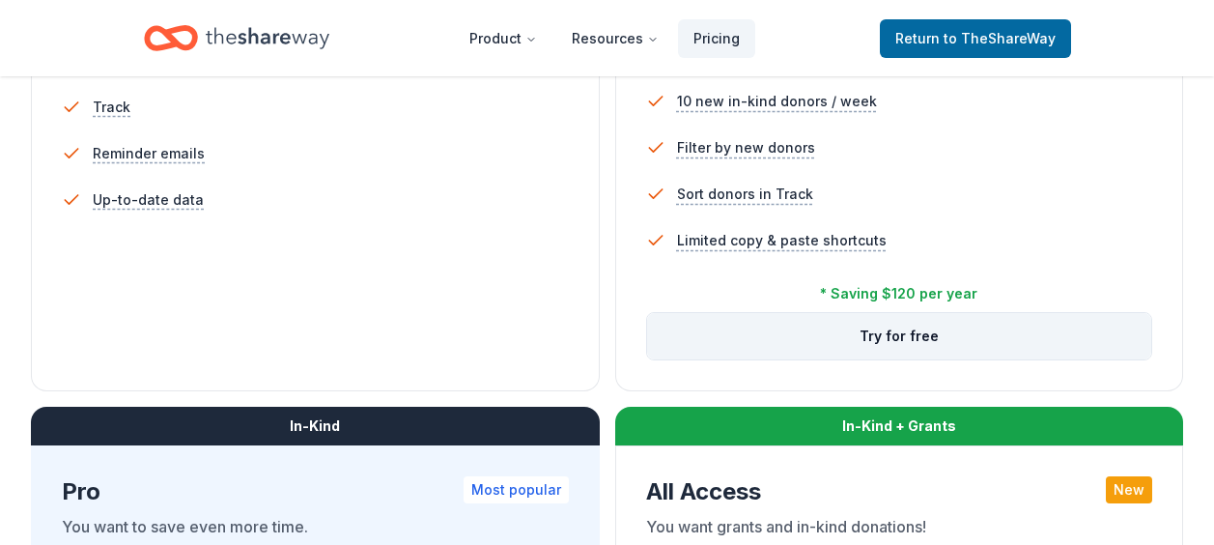
click at [853, 350] on button "Try for free" at bounding box center [899, 336] width 505 height 46
